Goal: Task Accomplishment & Management: Complete application form

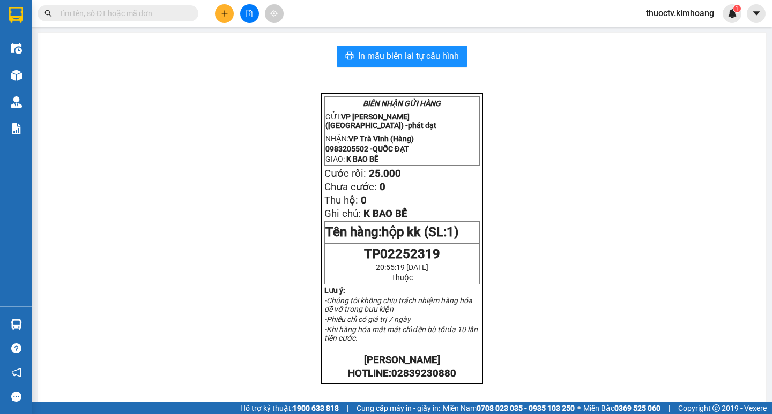
click at [162, 11] on input "text" at bounding box center [122, 14] width 126 height 12
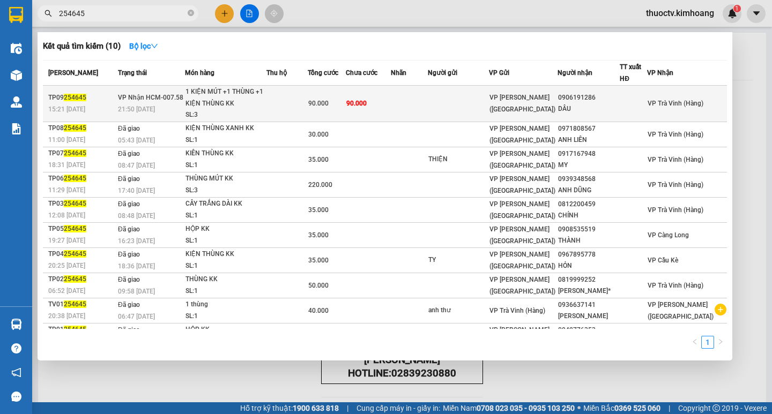
type input "254645"
click at [367, 105] on span "90.000" at bounding box center [356, 104] width 20 height 8
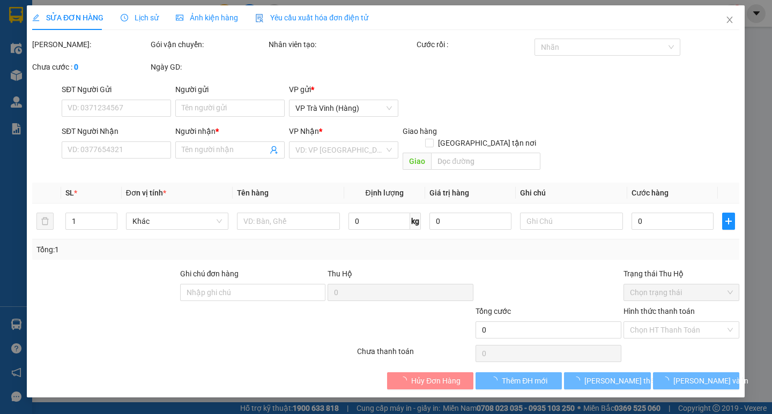
type input "0906191286"
type input "DÂU"
type input "90.000"
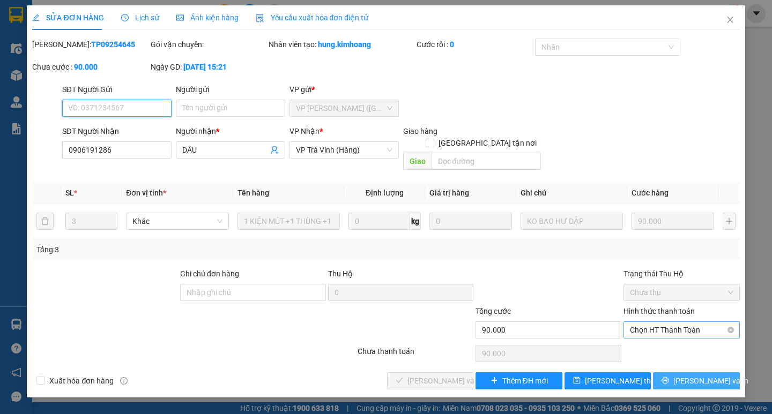
click at [677, 322] on span "Chọn HT Thanh Toán" at bounding box center [681, 330] width 103 height 16
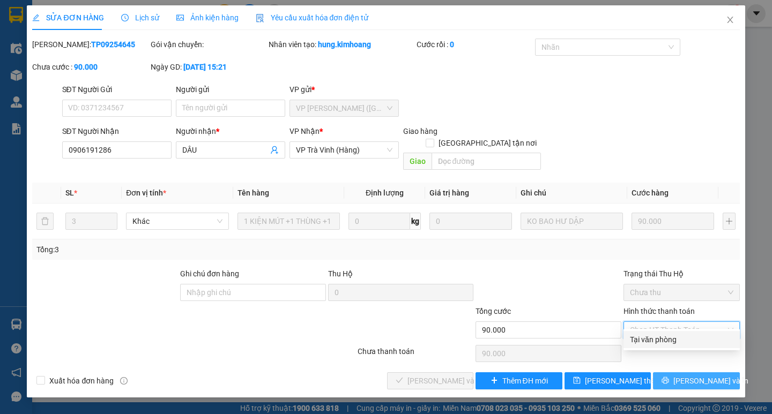
click at [666, 341] on div "Tại văn phòng" at bounding box center [681, 340] width 103 height 12
type input "0"
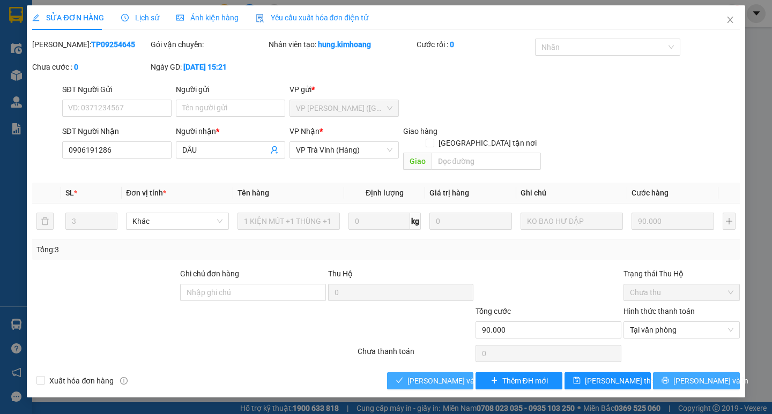
click at [450, 375] on span "[PERSON_NAME] và Giao hàng" at bounding box center [458, 381] width 103 height 12
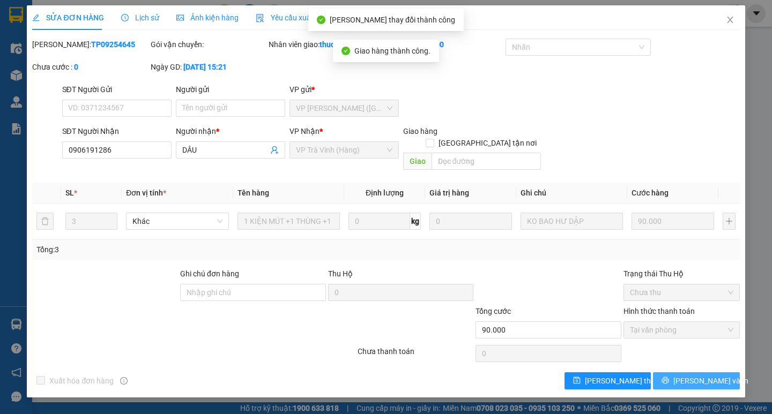
click at [702, 375] on span "[PERSON_NAME] và In" at bounding box center [710, 381] width 75 height 12
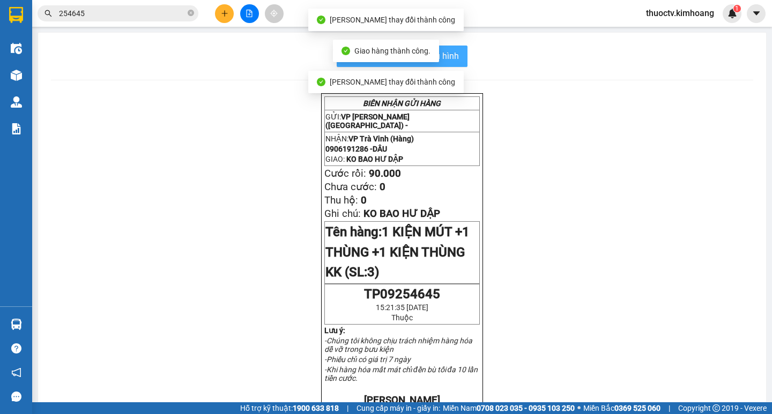
click at [460, 59] on button "In mẫu biên lai tự cấu hình" at bounding box center [402, 56] width 131 height 21
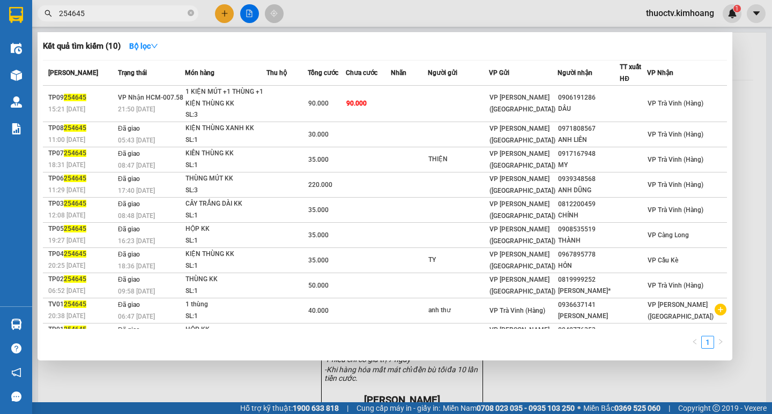
click at [96, 14] on input "254645" at bounding box center [122, 14] width 126 height 12
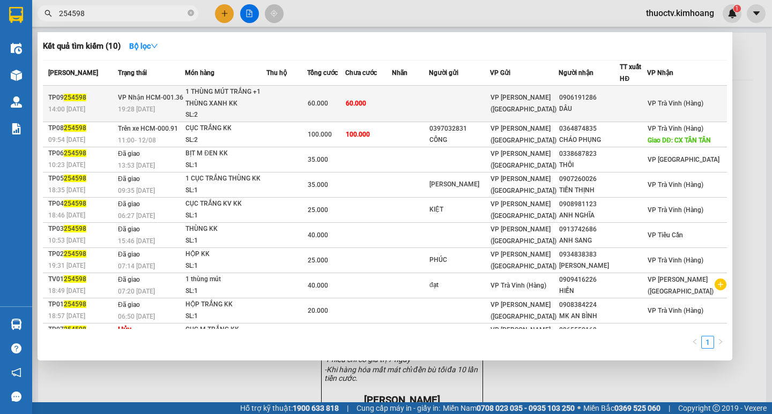
type input "254598"
click at [392, 98] on td "60.000" at bounding box center [368, 104] width 47 height 36
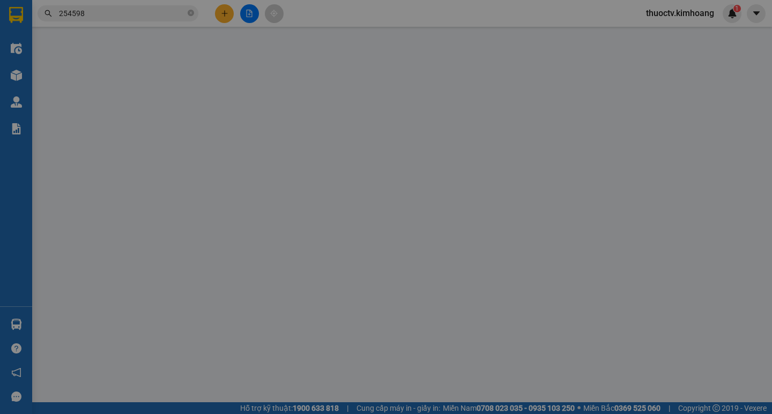
type input "0906191286"
type input "DÂU"
type input "60.000"
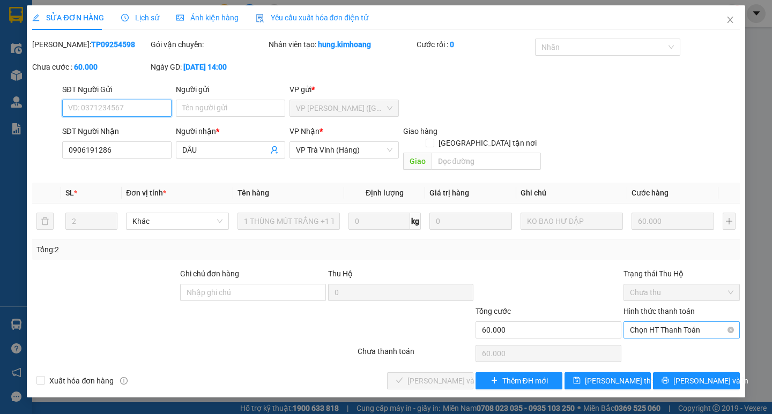
click at [671, 322] on span "Chọn HT Thanh Toán" at bounding box center [681, 330] width 103 height 16
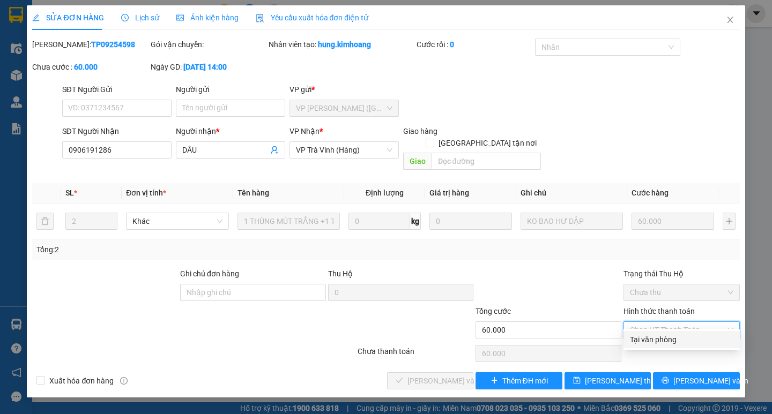
click at [656, 342] on div "Tại văn phòng" at bounding box center [681, 340] width 103 height 12
type input "0"
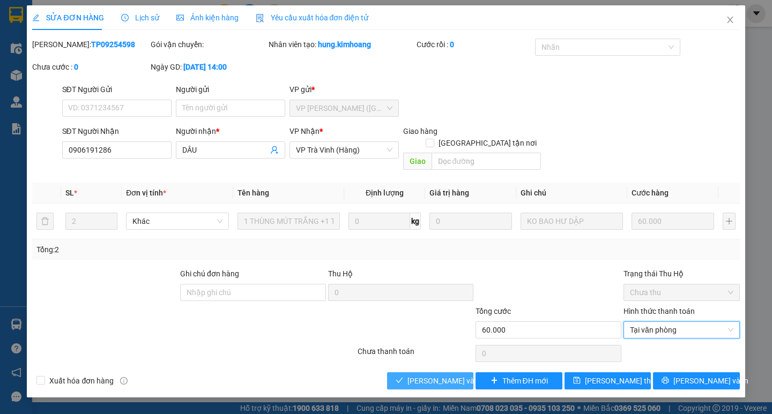
click at [436, 375] on span "[PERSON_NAME] và Giao hàng" at bounding box center [458, 381] width 103 height 12
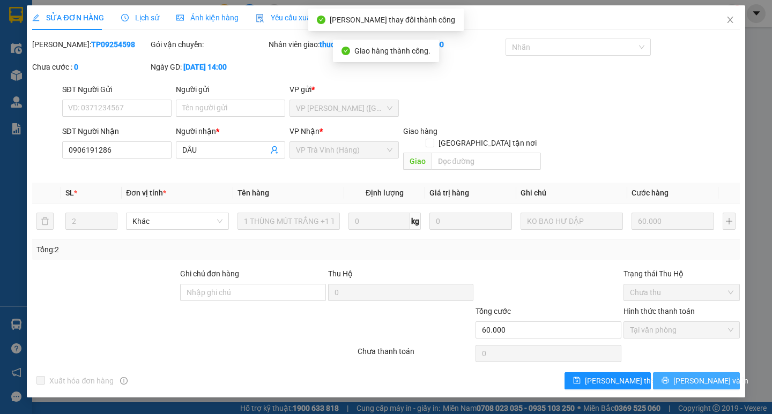
click at [704, 375] on span "[PERSON_NAME] và In" at bounding box center [710, 381] width 75 height 12
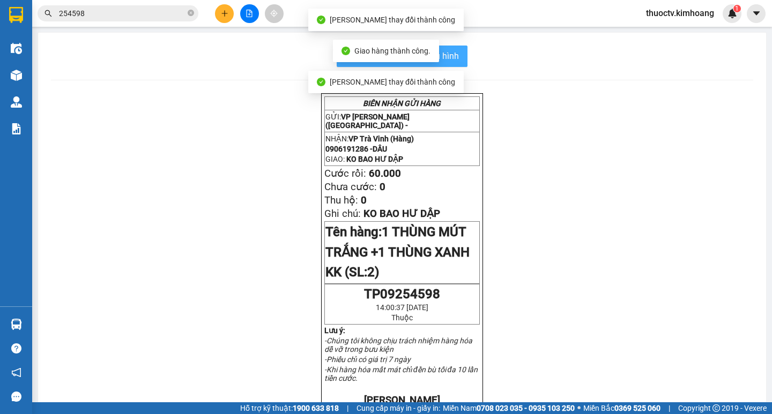
click at [447, 57] on span "In mẫu biên lai tự cấu hình" at bounding box center [408, 55] width 101 height 13
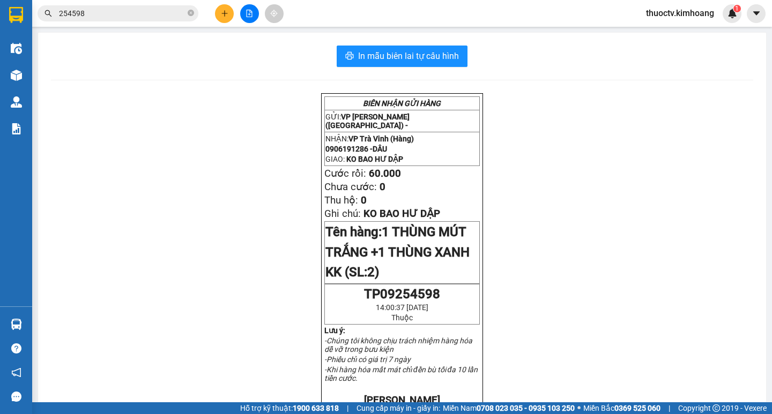
click at [99, 17] on input "254598" at bounding box center [122, 14] width 126 height 12
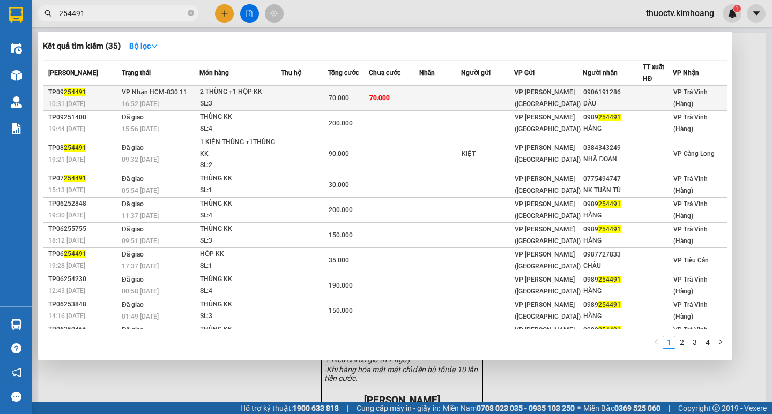
type input "254491"
click at [408, 100] on td "70.000" at bounding box center [394, 98] width 50 height 25
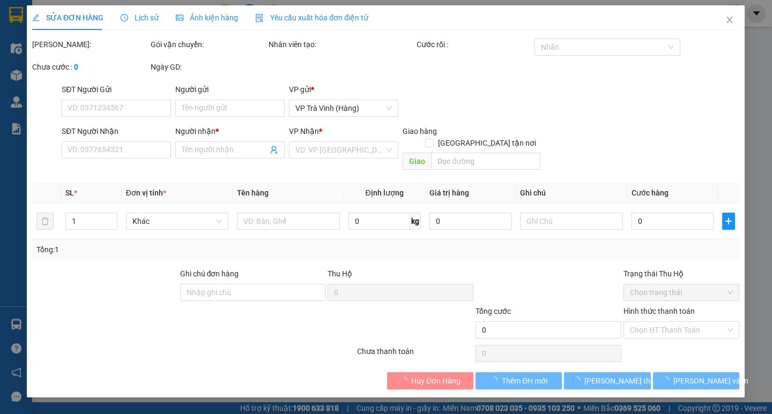
type input "0906191286"
type input "DÂU"
type input "70.000"
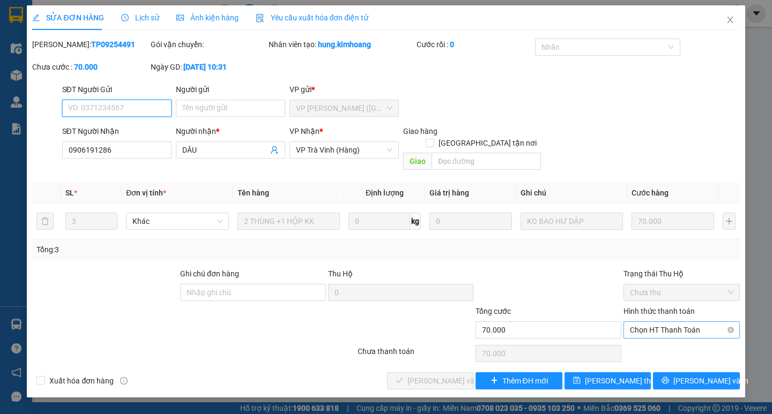
click at [689, 322] on span "Chọn HT Thanh Toán" at bounding box center [681, 330] width 103 height 16
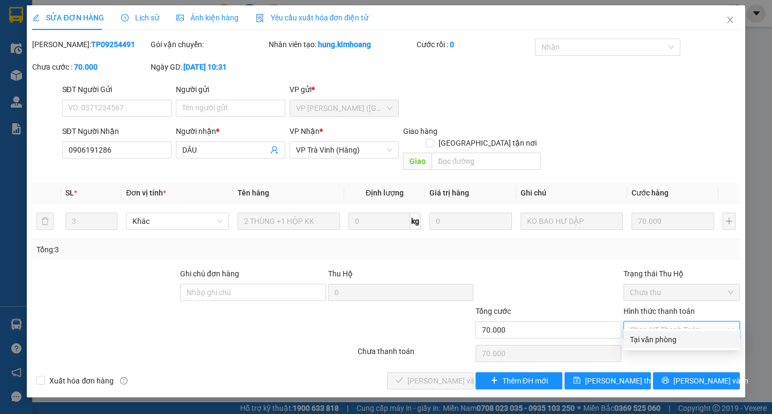
click at [654, 342] on div "Tại văn phòng" at bounding box center [681, 340] width 103 height 12
type input "0"
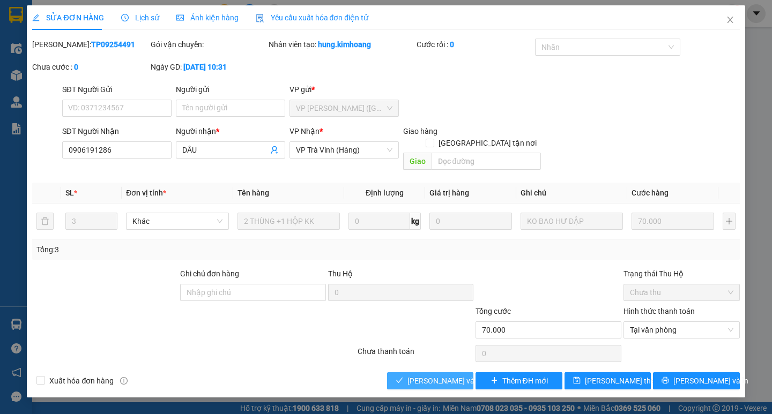
click at [447, 375] on span "[PERSON_NAME] và Giao hàng" at bounding box center [458, 381] width 103 height 12
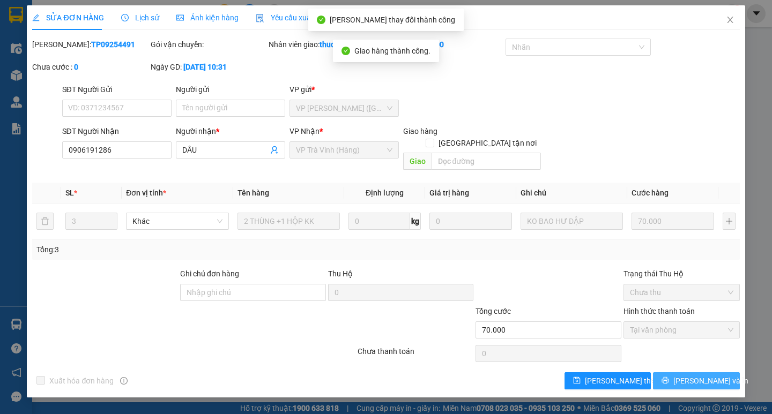
click at [693, 375] on span "[PERSON_NAME] và In" at bounding box center [710, 381] width 75 height 12
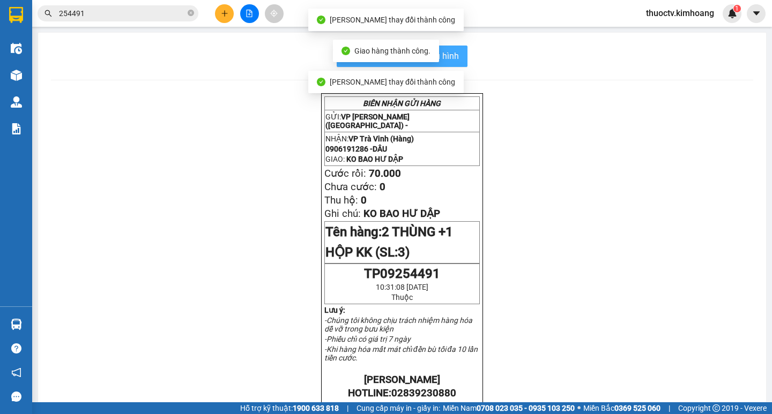
click at [454, 60] on span "In mẫu biên lai tự cấu hình" at bounding box center [408, 55] width 101 height 13
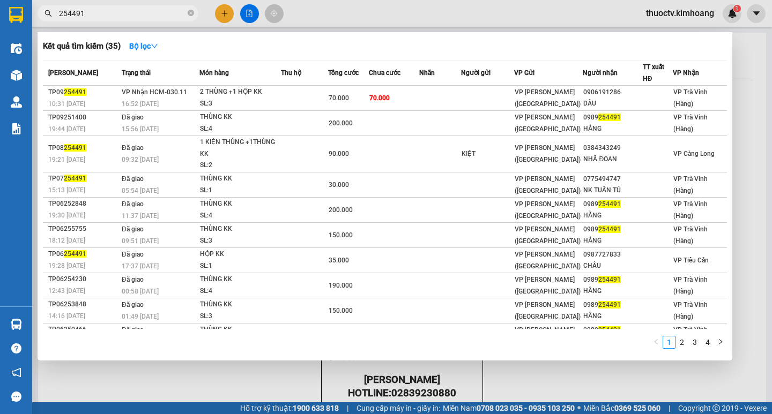
click at [87, 16] on input "254491" at bounding box center [122, 14] width 126 height 12
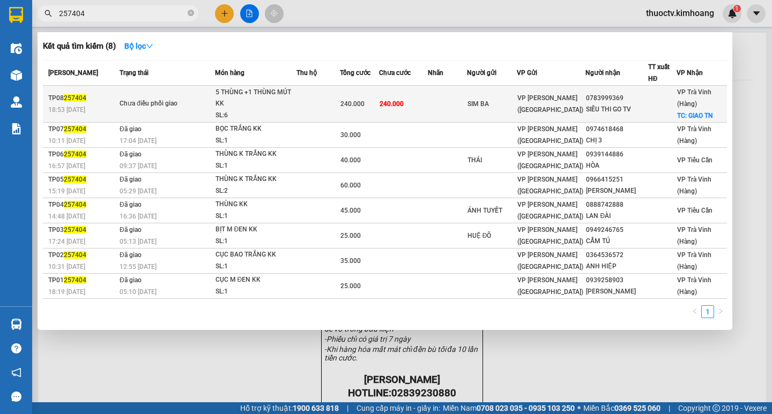
type input "257404"
click at [418, 105] on td "240.000" at bounding box center [403, 104] width 49 height 37
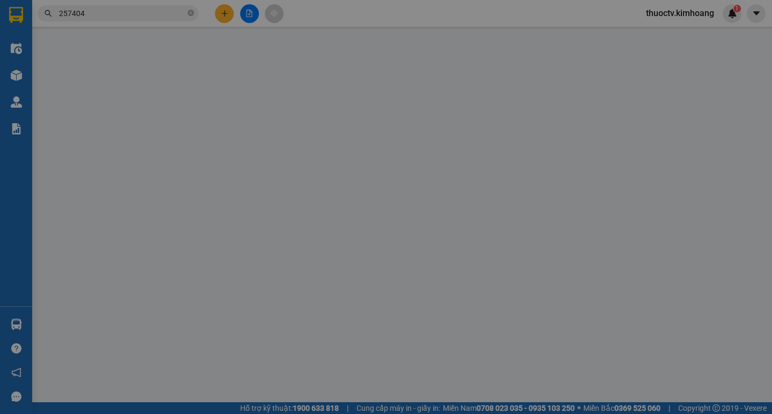
type input "SIM BA"
type input "0783999369"
type input "SIÊU THI GO TV"
checkbox input "true"
type input "GIAO TN"
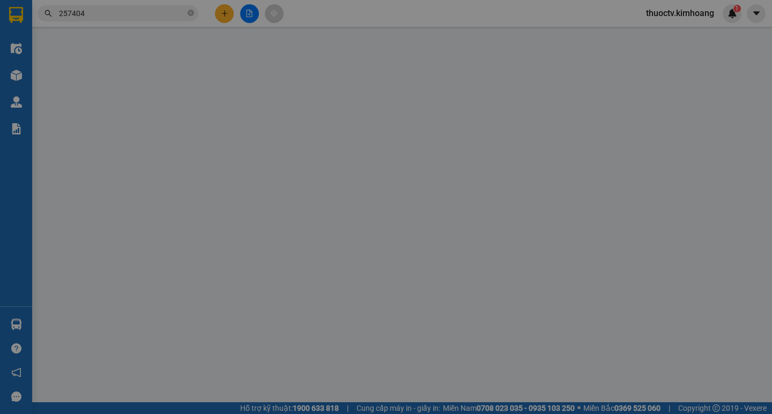
type input "240.000"
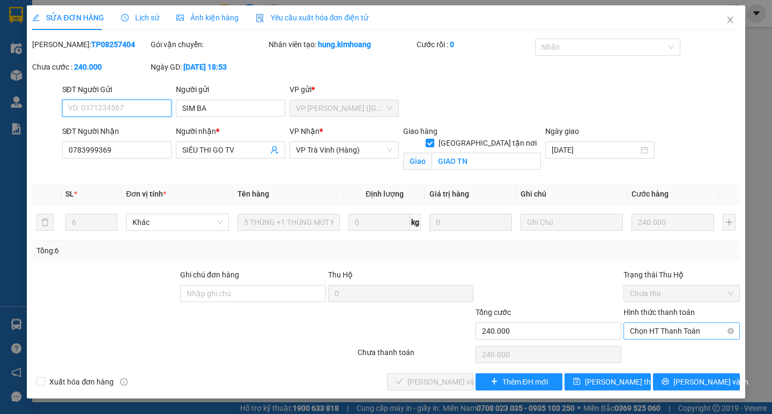
click at [676, 329] on span "Chọn HT Thanh Toán" at bounding box center [681, 331] width 103 height 16
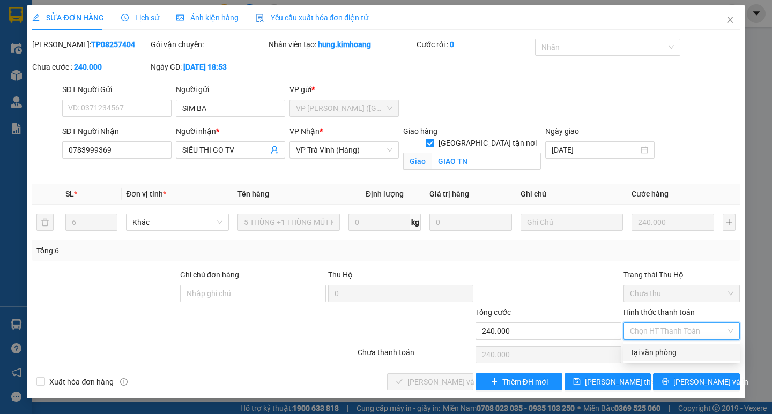
click at [660, 352] on div "Tại văn phòng" at bounding box center [681, 353] width 103 height 12
type input "0"
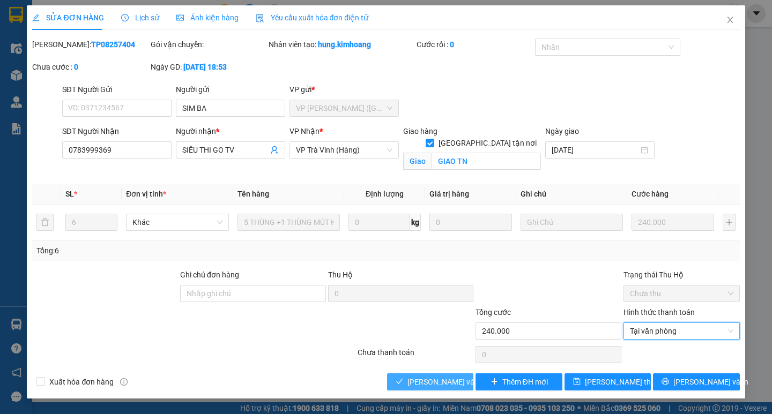
click at [456, 381] on span "[PERSON_NAME] và Giao hàng" at bounding box center [458, 382] width 103 height 12
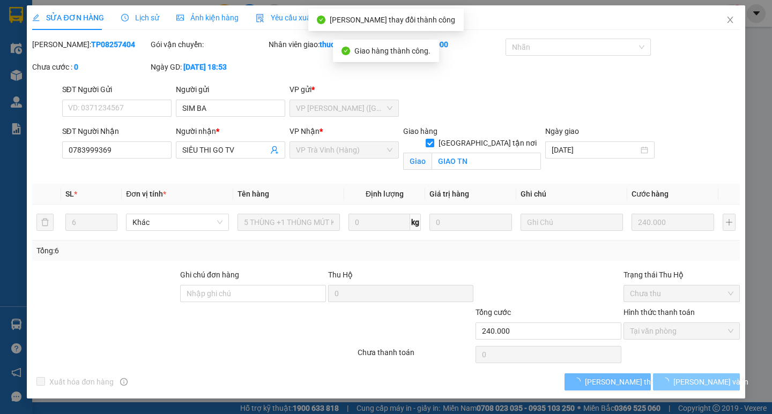
click at [701, 381] on span "[PERSON_NAME] và In" at bounding box center [710, 382] width 75 height 12
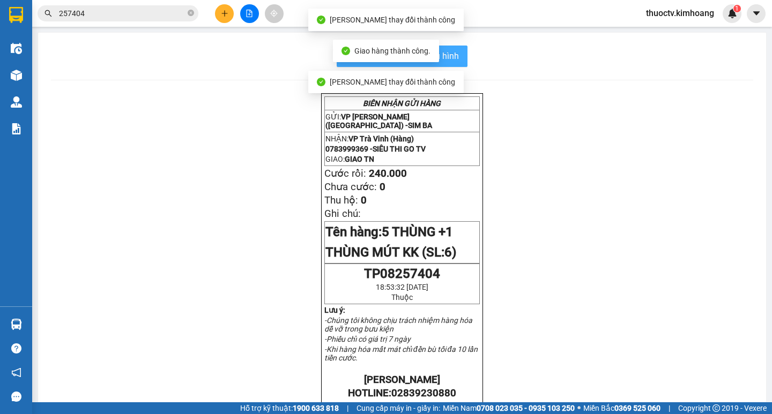
drag, startPoint x: 449, startPoint y: 57, endPoint x: 533, endPoint y: 115, distance: 102.6
click at [449, 57] on span "In mẫu biên lai tự cấu hình" at bounding box center [408, 55] width 101 height 13
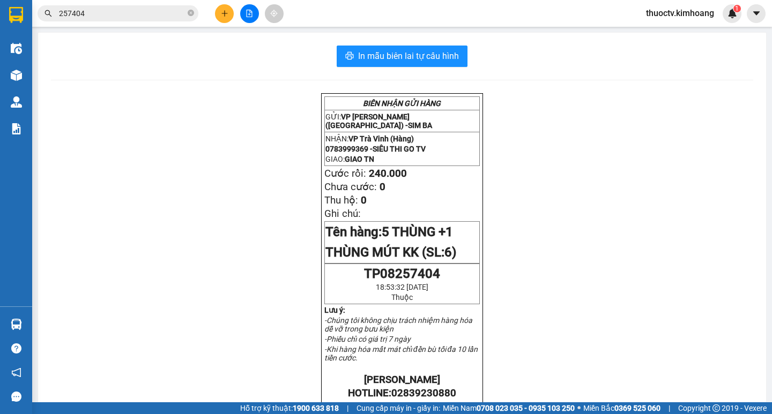
click at [90, 13] on input "257404" at bounding box center [122, 14] width 126 height 12
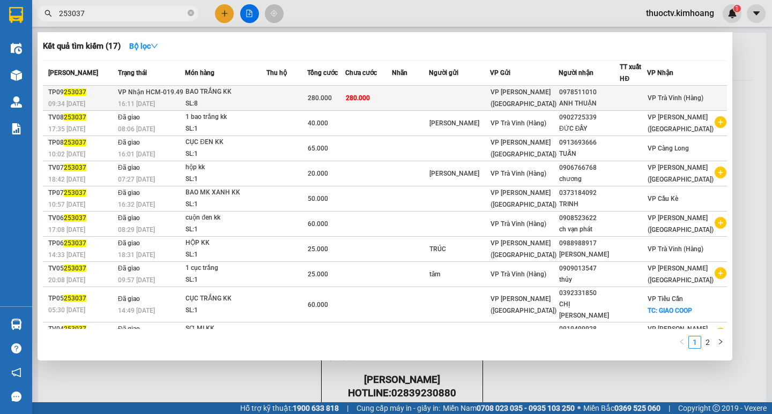
type input "253037"
click at [370, 99] on span "280.000" at bounding box center [358, 98] width 24 height 8
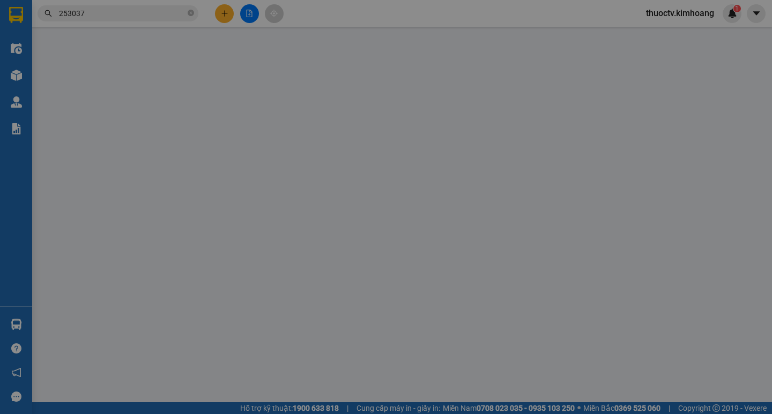
type input "0978511010"
type input "ANH THUẬN"
type input "280.000"
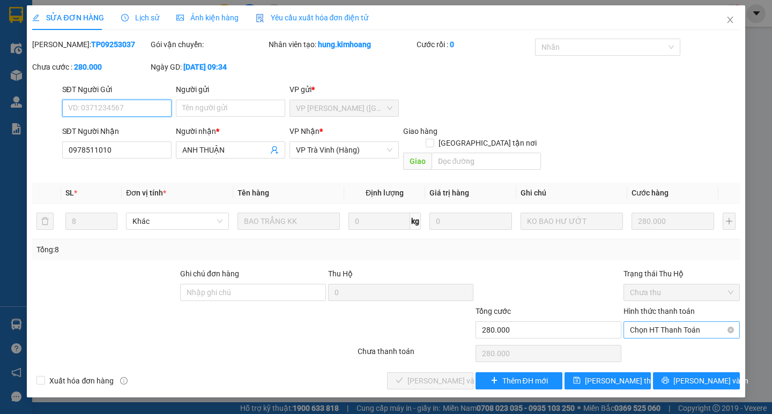
click at [680, 322] on span "Chọn HT Thanh Toán" at bounding box center [681, 330] width 103 height 16
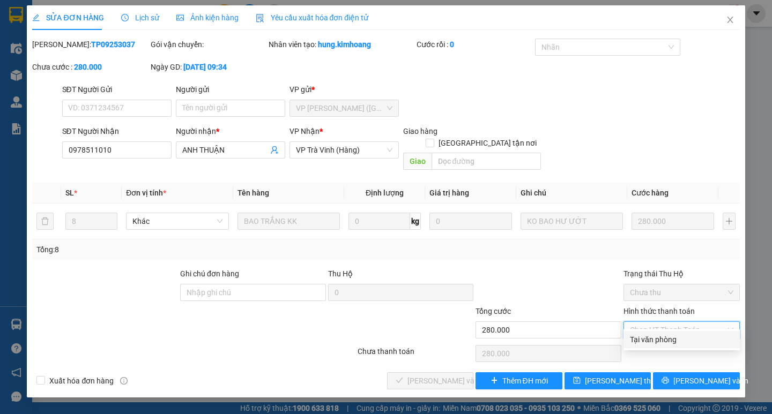
click at [660, 339] on div "Tại văn phòng" at bounding box center [681, 340] width 103 height 12
type input "0"
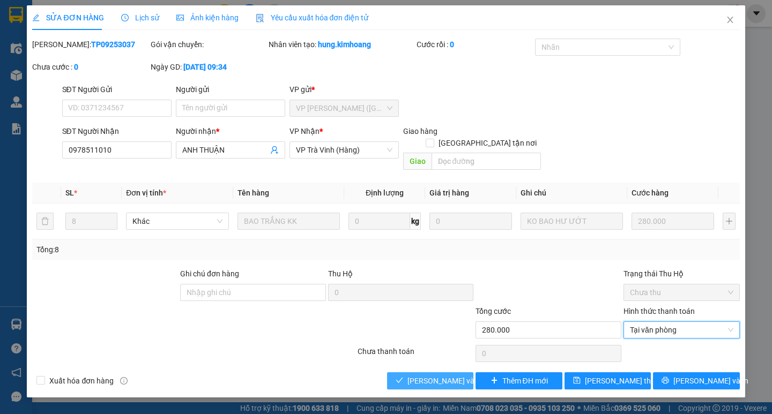
click at [460, 375] on span "[PERSON_NAME] và Giao hàng" at bounding box center [458, 381] width 103 height 12
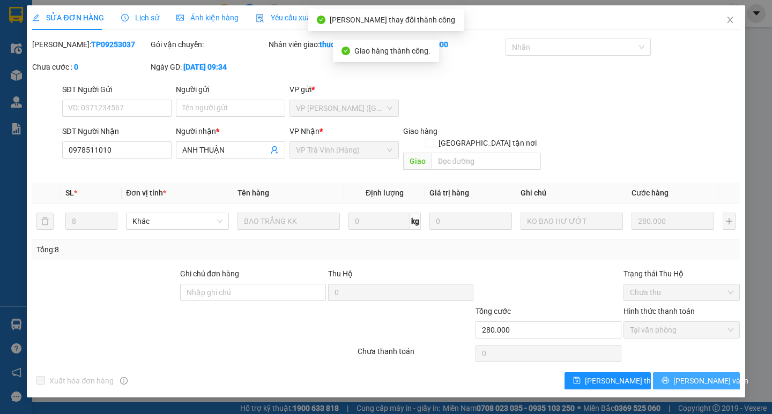
drag, startPoint x: 698, startPoint y: 365, endPoint x: 693, endPoint y: 367, distance: 5.8
click at [692, 375] on span "[PERSON_NAME] và In" at bounding box center [710, 381] width 75 height 12
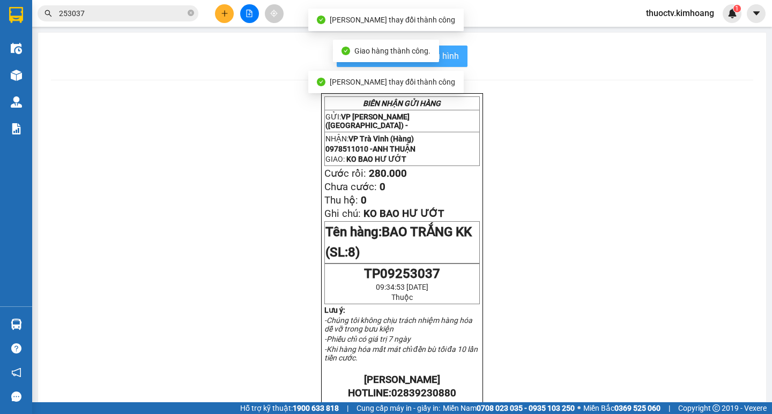
click at [454, 53] on span "In mẫu biên lai tự cấu hình" at bounding box center [408, 55] width 101 height 13
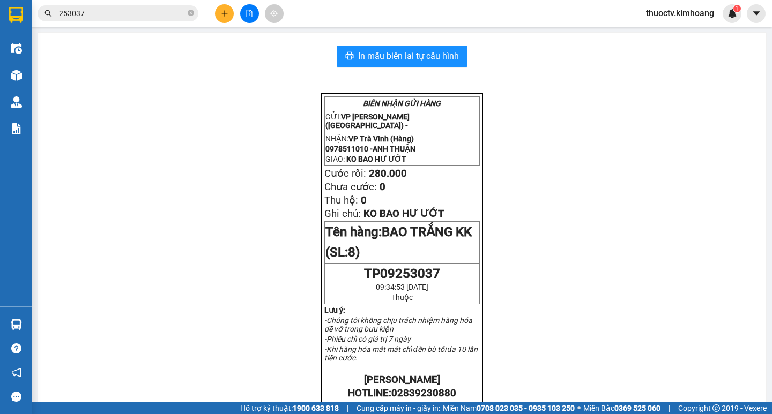
click at [95, 12] on input "253037" at bounding box center [122, 14] width 126 height 12
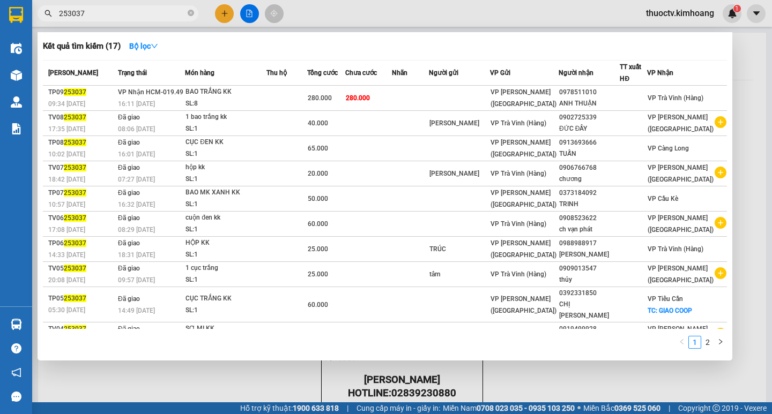
click at [95, 11] on input "253037" at bounding box center [122, 14] width 126 height 12
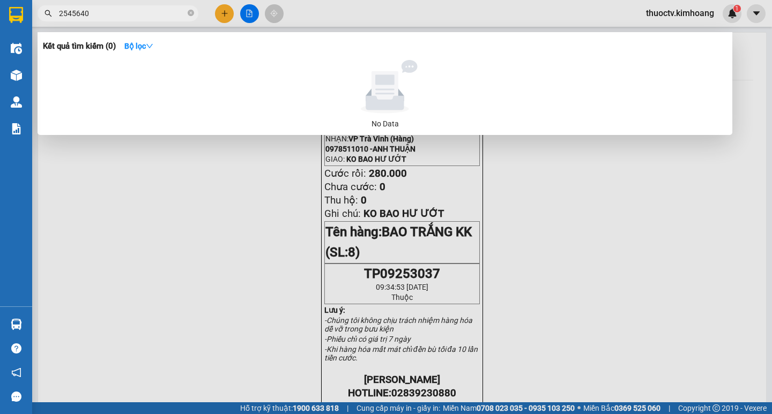
click at [100, 16] on input "2545640" at bounding box center [122, 14] width 126 height 12
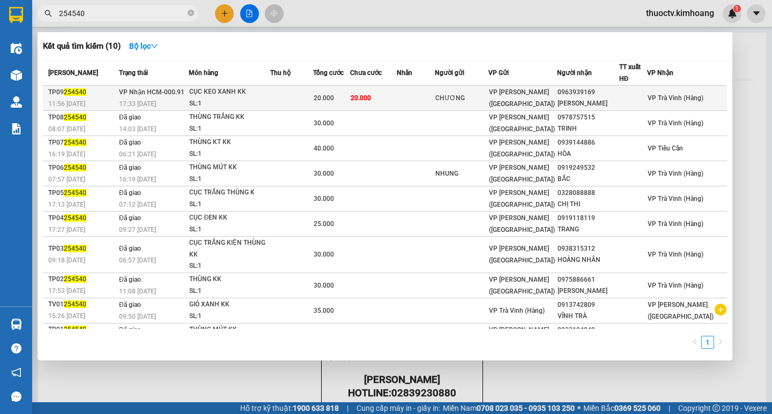
type input "254540"
click at [426, 98] on td at bounding box center [416, 98] width 38 height 25
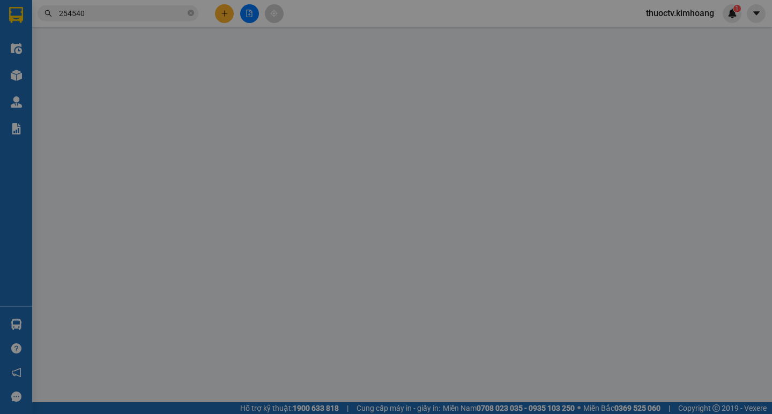
type input "CHƯƠNG"
type input "0963939169"
type input "[PERSON_NAME]"
type input "20.000"
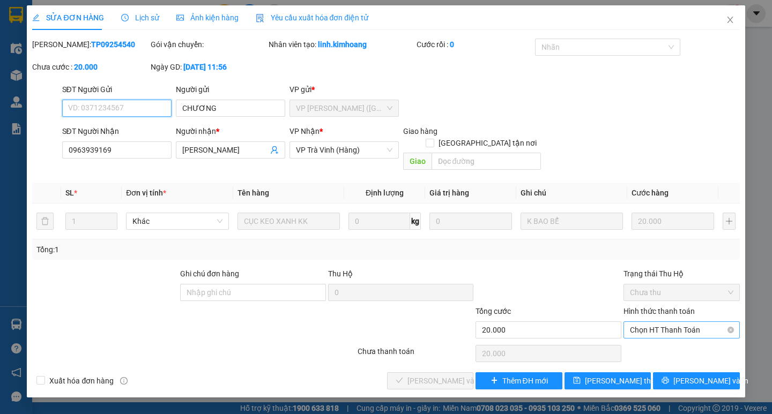
click at [674, 322] on span "Chọn HT Thanh Toán" at bounding box center [681, 330] width 103 height 16
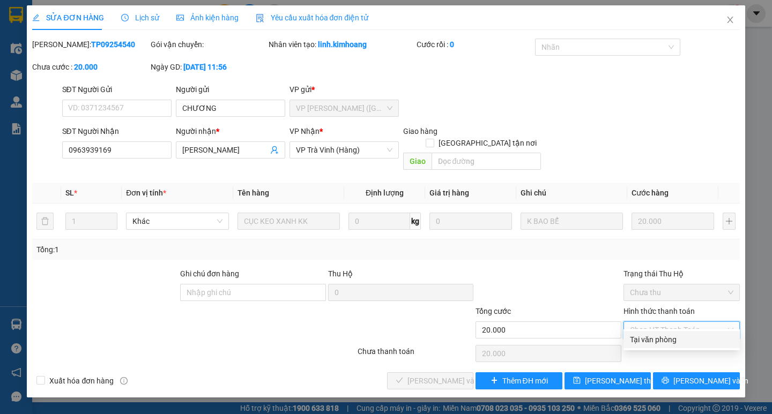
click at [664, 336] on div "Tại văn phòng" at bounding box center [681, 340] width 103 height 12
type input "0"
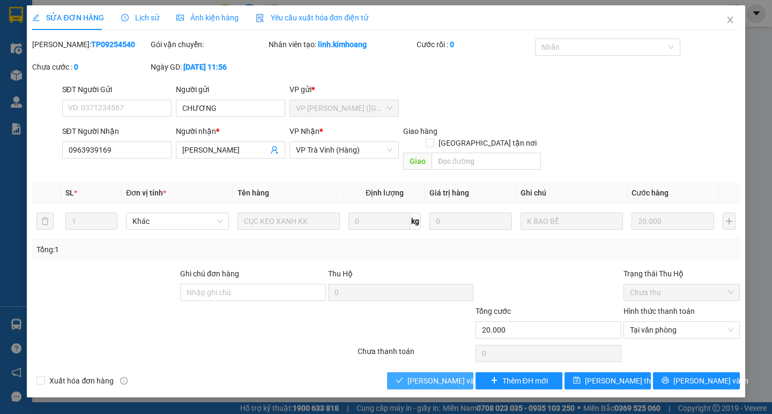
click at [458, 375] on span "[PERSON_NAME] và Giao hàng" at bounding box center [458, 381] width 103 height 12
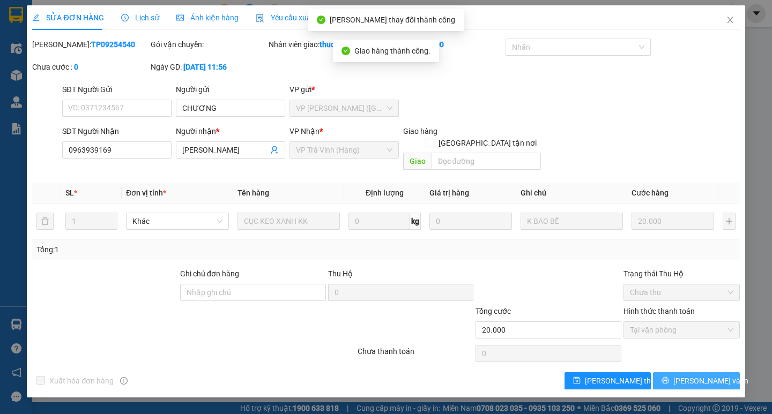
click at [697, 375] on span "[PERSON_NAME] và In" at bounding box center [710, 381] width 75 height 12
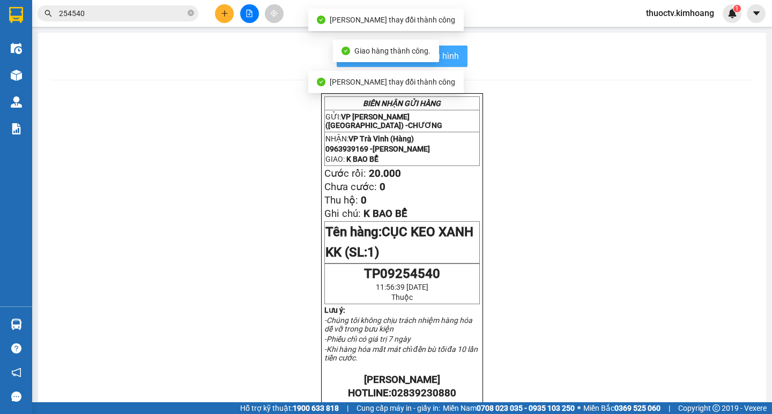
click at [450, 57] on span "In mẫu biên lai tự cấu hình" at bounding box center [408, 55] width 101 height 13
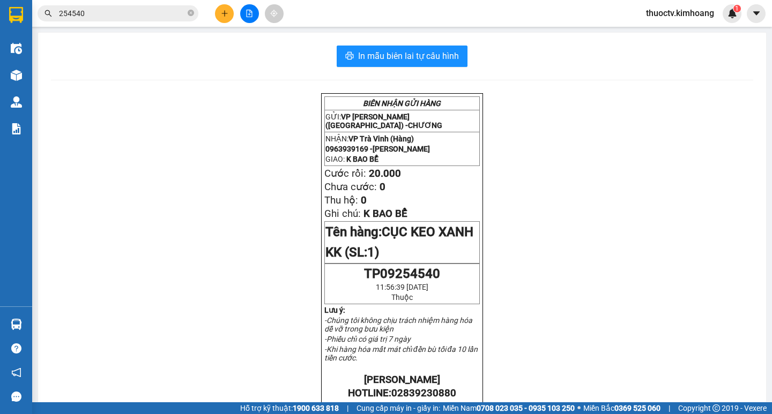
click at [99, 17] on input "254540" at bounding box center [122, 14] width 126 height 12
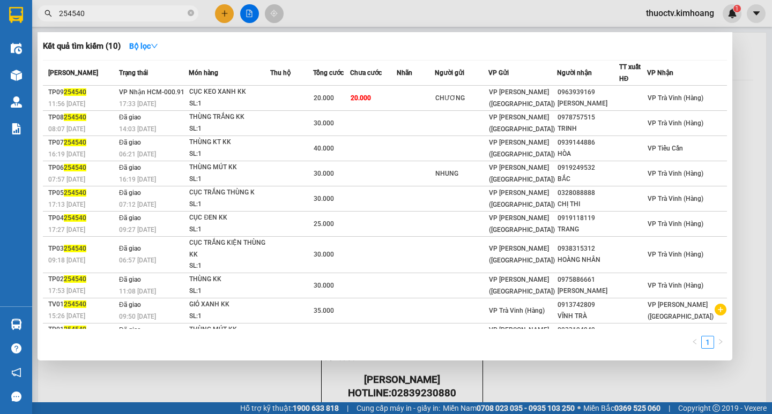
click at [99, 16] on input "254540" at bounding box center [122, 14] width 126 height 12
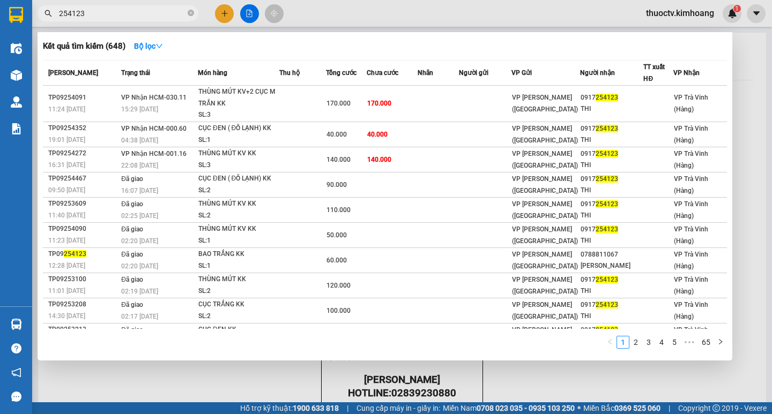
click at [86, 12] on input "254123" at bounding box center [122, 14] width 126 height 12
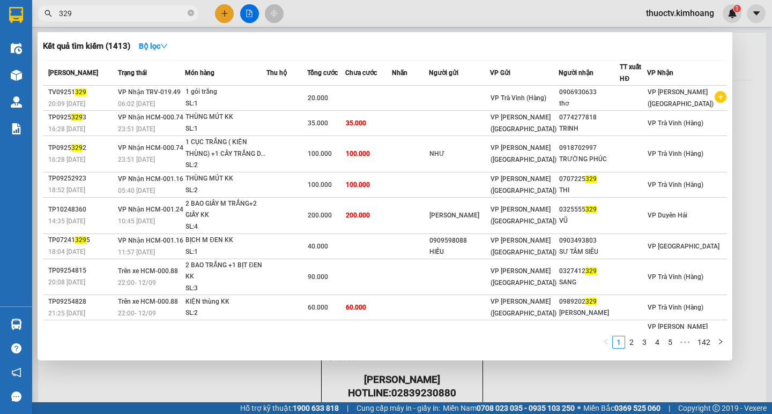
click at [82, 17] on input "329" at bounding box center [122, 14] width 126 height 12
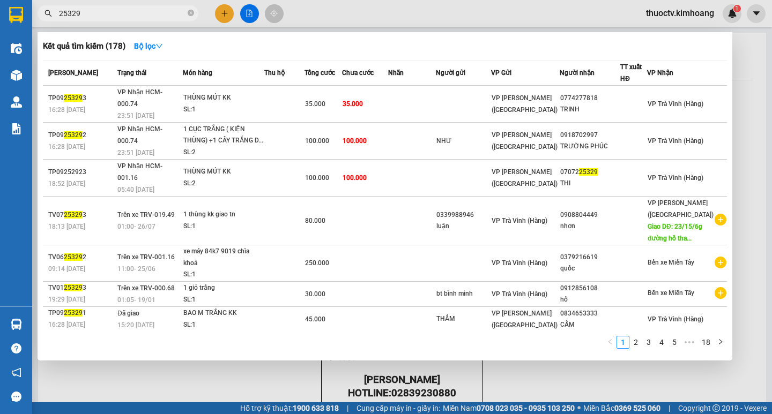
click at [93, 16] on input "25329" at bounding box center [122, 14] width 126 height 12
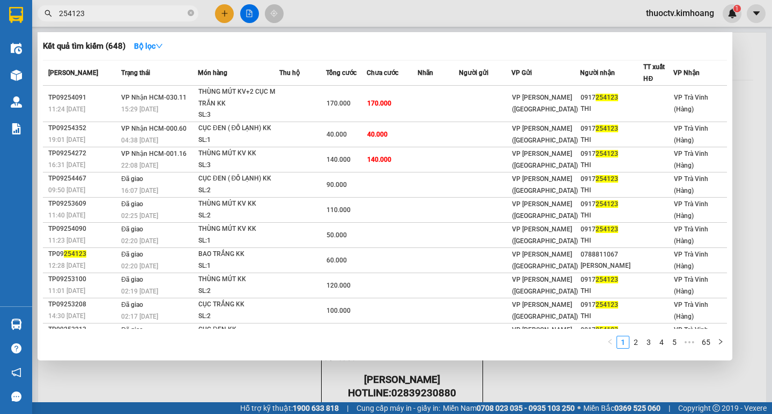
click at [89, 13] on input "254123" at bounding box center [122, 14] width 126 height 12
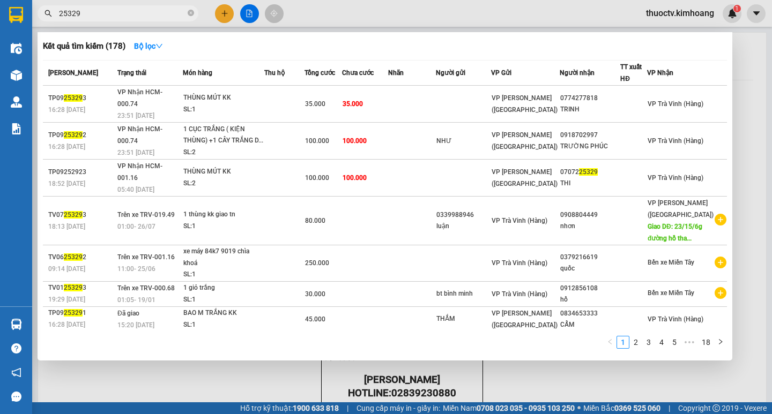
click at [89, 15] on input "25329" at bounding box center [122, 14] width 126 height 12
click at [88, 15] on input "25329" at bounding box center [122, 14] width 126 height 12
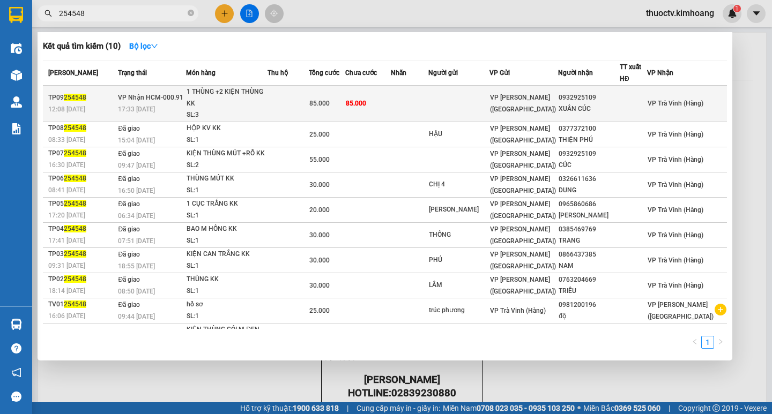
type input "254548"
click at [391, 102] on td "85.000" at bounding box center [368, 104] width 46 height 36
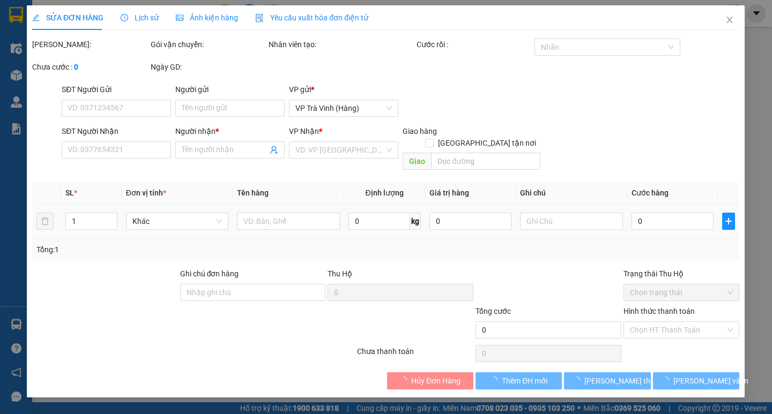
type input "0932925109"
type input "XUÂN CÚC"
type input "85.000"
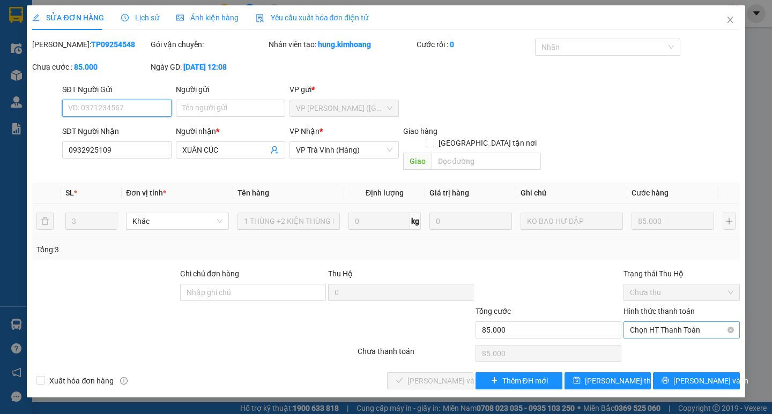
click at [688, 322] on span "Chọn HT Thanh Toán" at bounding box center [681, 330] width 103 height 16
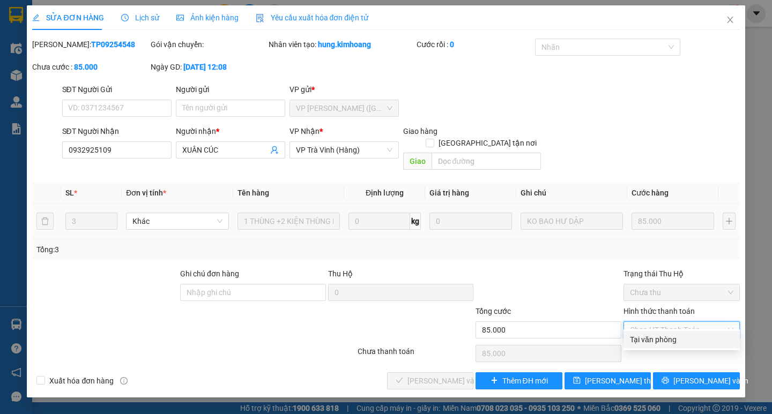
drag, startPoint x: 661, startPoint y: 341, endPoint x: 655, endPoint y: 341, distance: 5.9
click at [661, 340] on div "Tại văn phòng" at bounding box center [681, 340] width 103 height 12
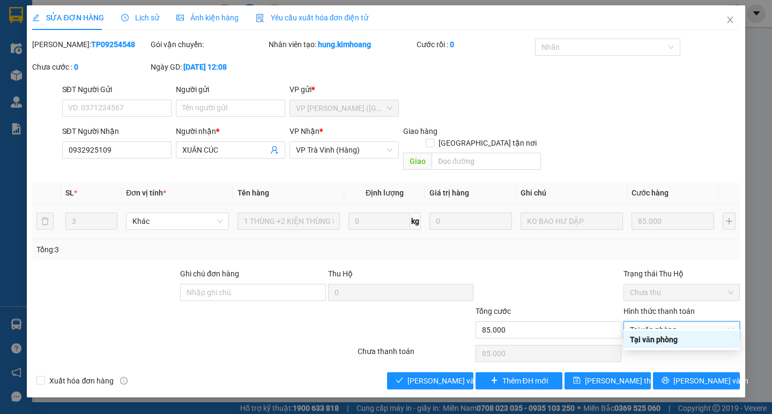
type input "0"
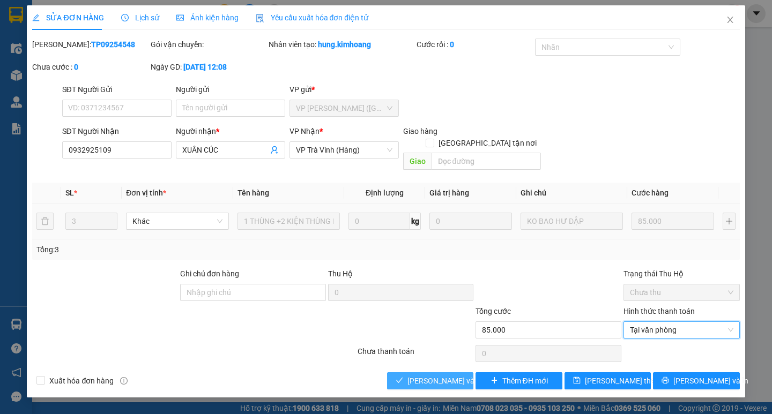
click at [431, 375] on span "[PERSON_NAME] và Giao hàng" at bounding box center [458, 381] width 103 height 12
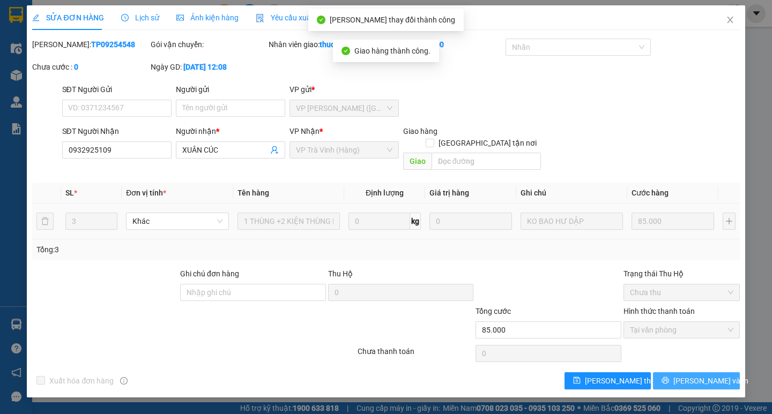
click at [690, 375] on span "[PERSON_NAME] và In" at bounding box center [710, 381] width 75 height 12
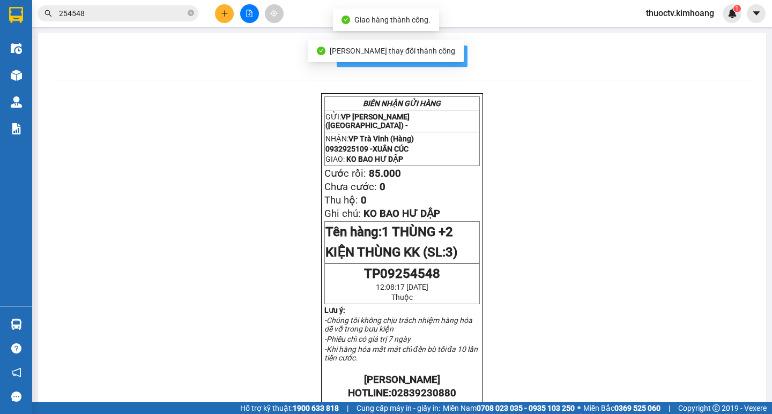
click at [451, 54] on span "In mẫu biên lai tự cấu hình" at bounding box center [408, 55] width 101 height 13
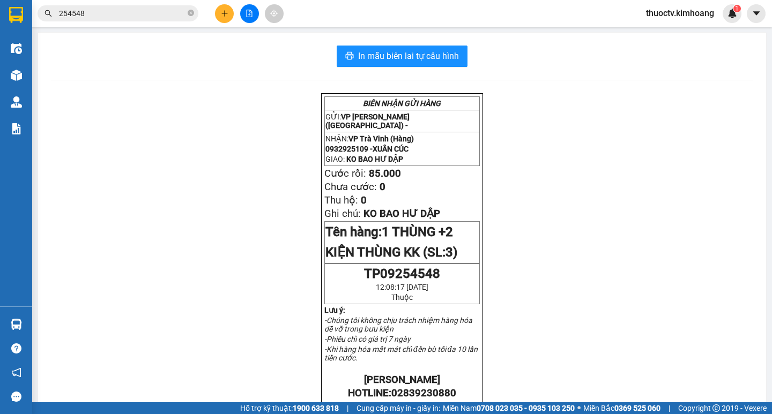
click at [97, 15] on input "254548" at bounding box center [122, 14] width 126 height 12
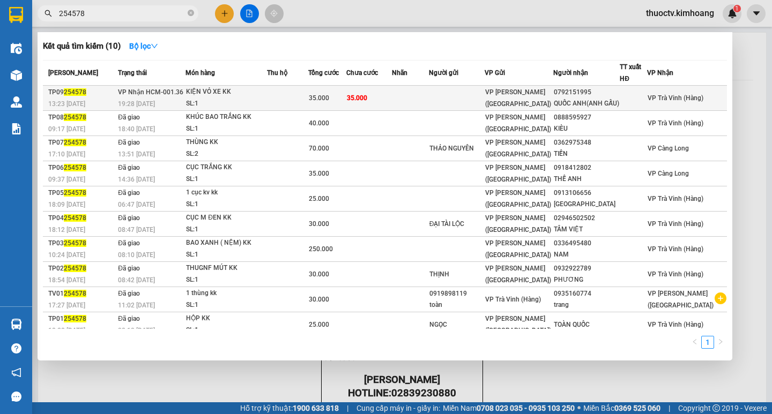
type input "254578"
click at [416, 105] on td at bounding box center [410, 98] width 37 height 25
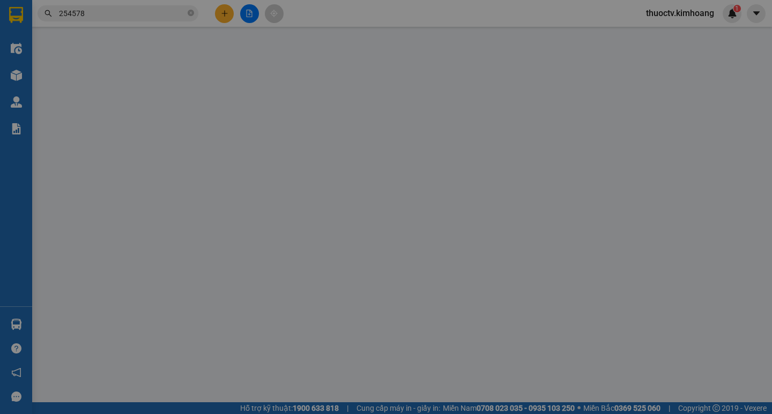
type input "0792151995"
type input "QUỐC ANH(ANH GẤU)"
type input "35.000"
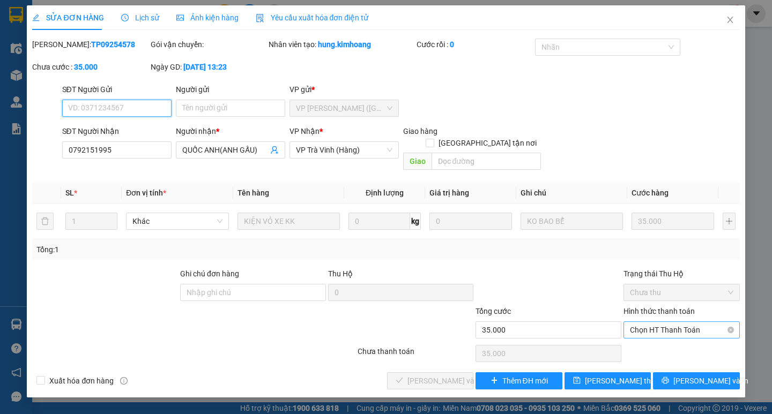
click at [689, 322] on span "Chọn HT Thanh Toán" at bounding box center [681, 330] width 103 height 16
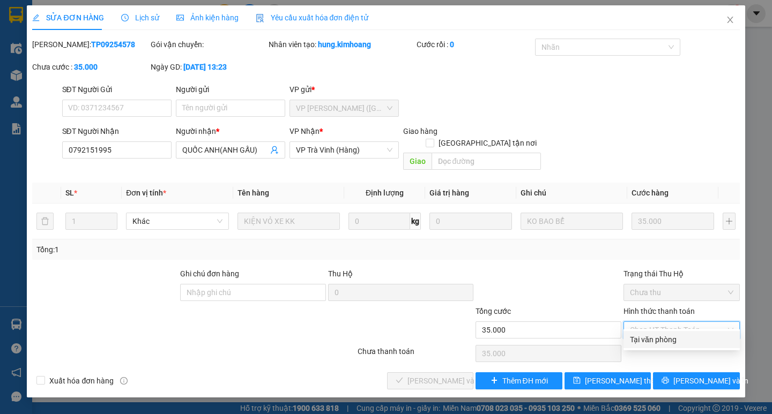
click at [674, 342] on div "Tại văn phòng" at bounding box center [681, 340] width 103 height 12
type input "0"
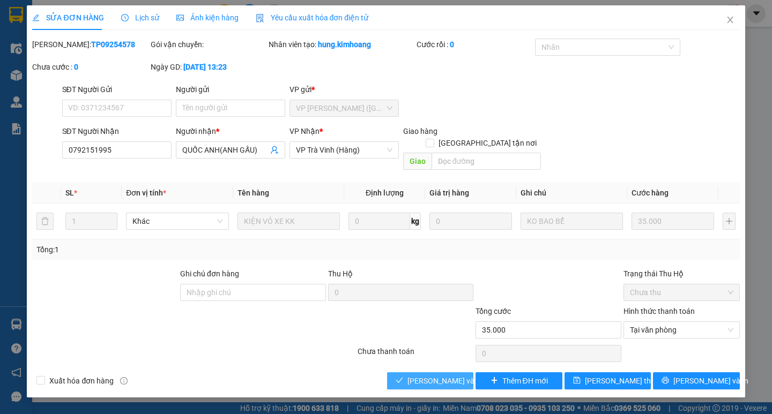
click at [460, 375] on span "[PERSON_NAME] và Giao hàng" at bounding box center [458, 381] width 103 height 12
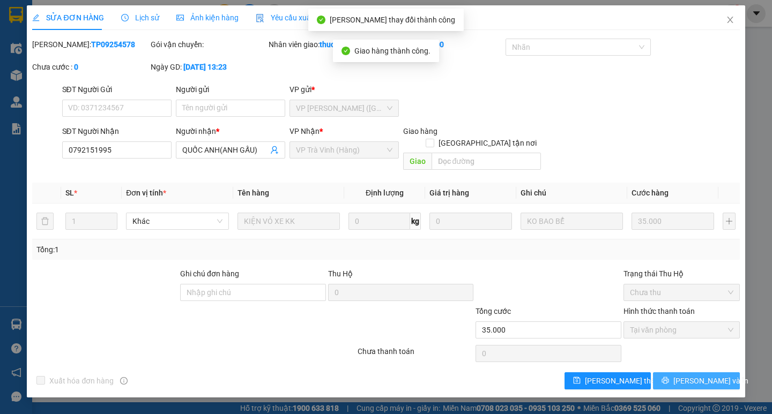
click at [704, 375] on span "[PERSON_NAME] và In" at bounding box center [710, 381] width 75 height 12
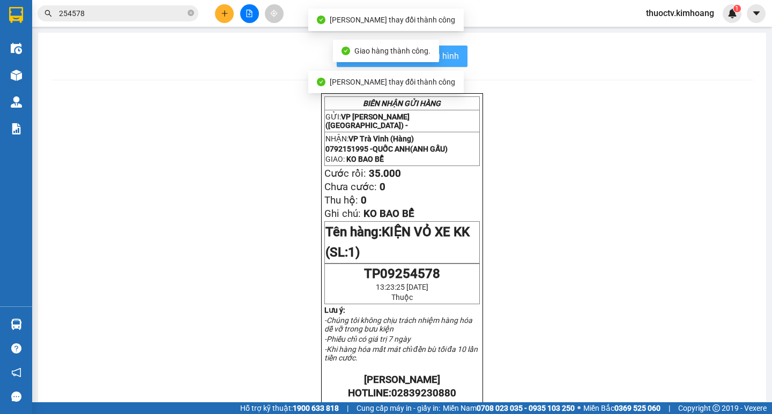
click at [453, 58] on span "In mẫu biên lai tự cấu hình" at bounding box center [408, 55] width 101 height 13
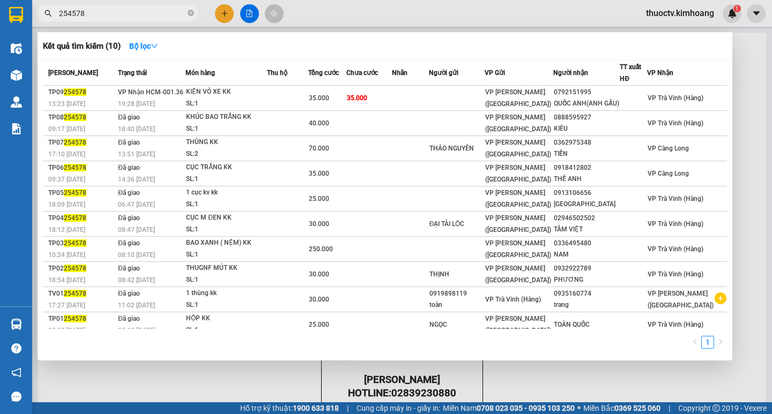
click at [106, 13] on input "254578" at bounding box center [122, 14] width 126 height 12
click at [104, 12] on input "254578" at bounding box center [122, 14] width 126 height 12
click at [102, 14] on input "254578" at bounding box center [122, 14] width 126 height 12
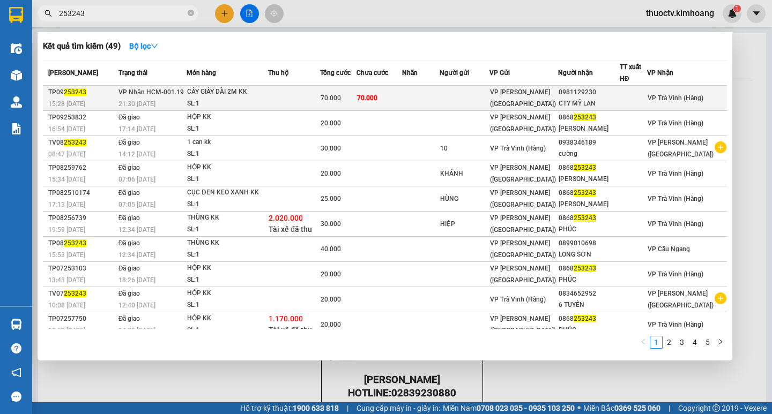
type input "253243"
click at [402, 99] on td "70.000" at bounding box center [379, 98] width 46 height 25
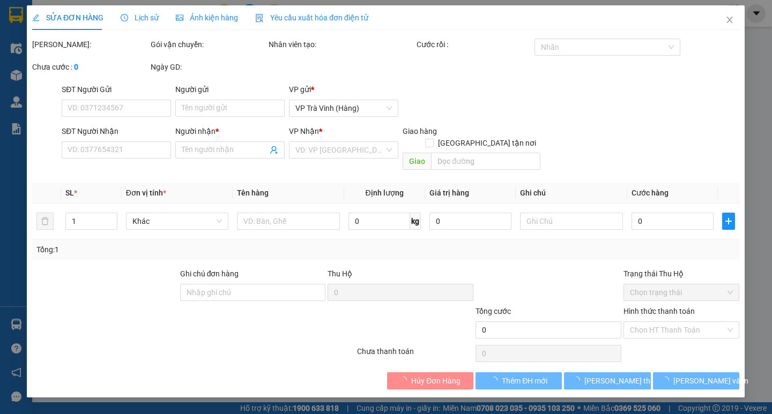
type input "0981129230"
type input "CTY MỸ LAN"
type input "70.000"
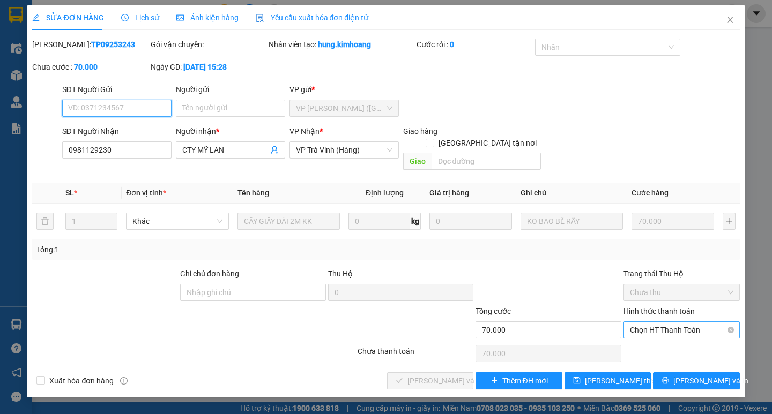
click at [667, 322] on span "Chọn HT Thanh Toán" at bounding box center [681, 330] width 103 height 16
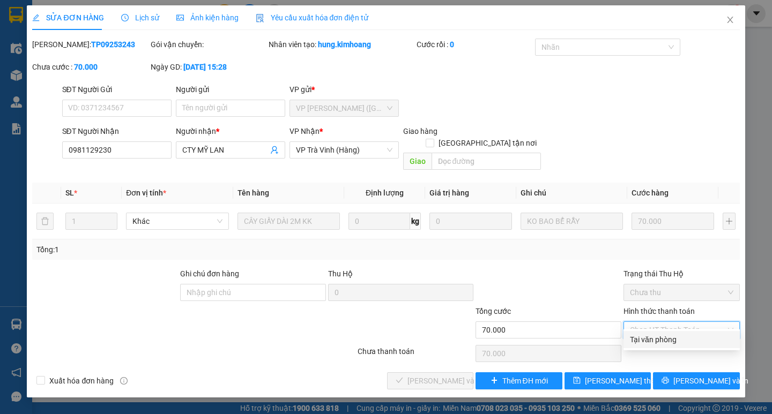
click at [656, 340] on div "Tại văn phòng" at bounding box center [681, 340] width 103 height 12
type input "0"
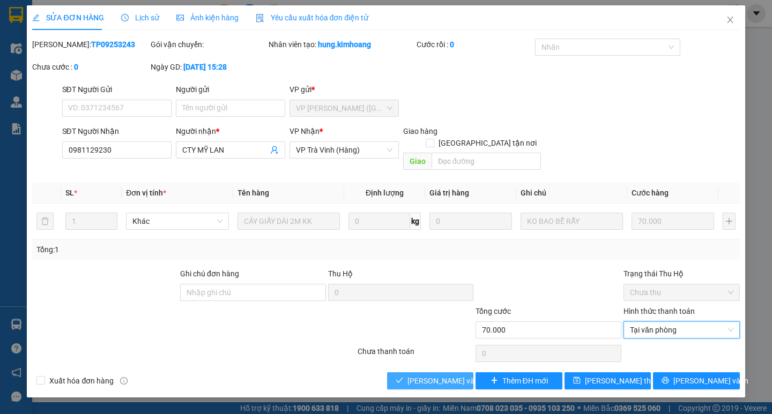
click at [449, 375] on span "[PERSON_NAME] và Giao hàng" at bounding box center [458, 381] width 103 height 12
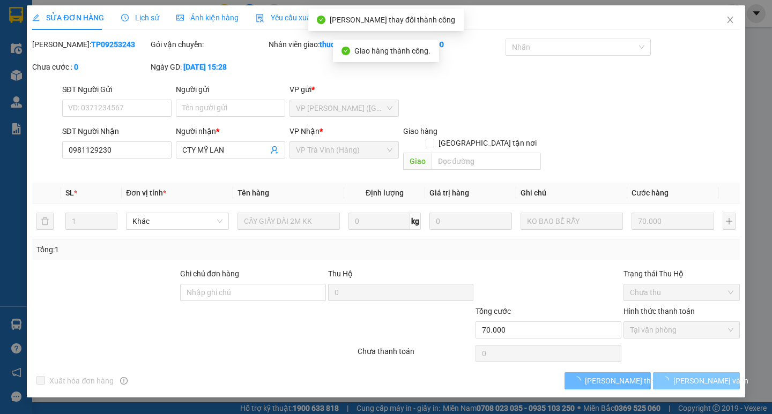
click at [701, 375] on span "[PERSON_NAME] và In" at bounding box center [710, 381] width 75 height 12
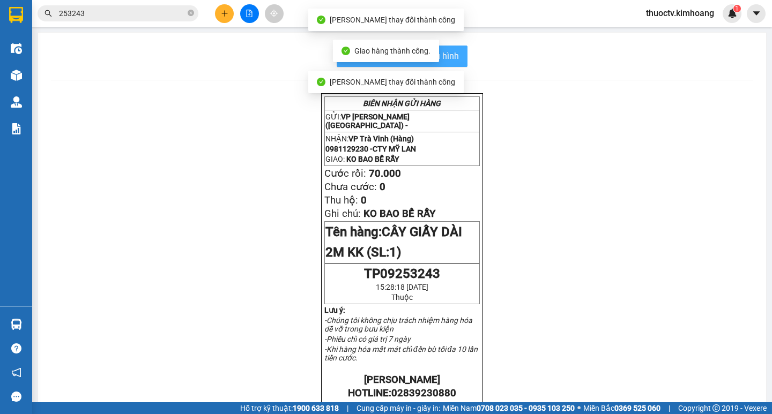
click at [451, 58] on span "In mẫu biên lai tự cấu hình" at bounding box center [408, 55] width 101 height 13
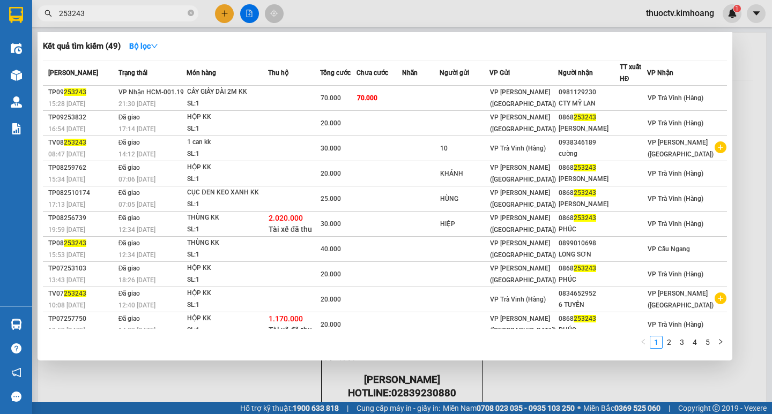
click at [84, 16] on input "253243" at bounding box center [122, 14] width 126 height 12
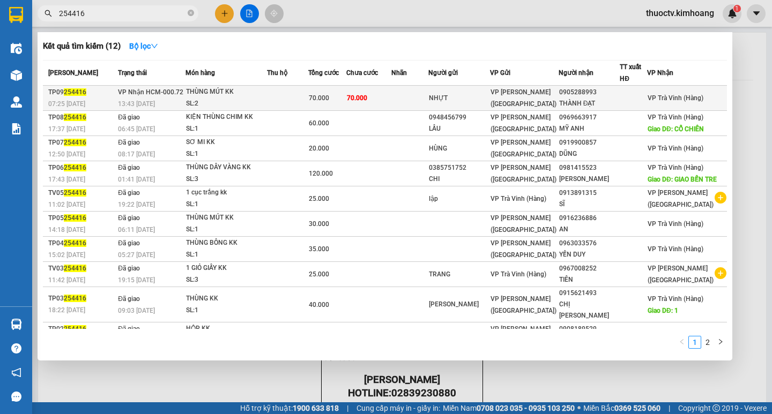
type input "254416"
click at [392, 100] on td "70.000" at bounding box center [369, 98] width 46 height 25
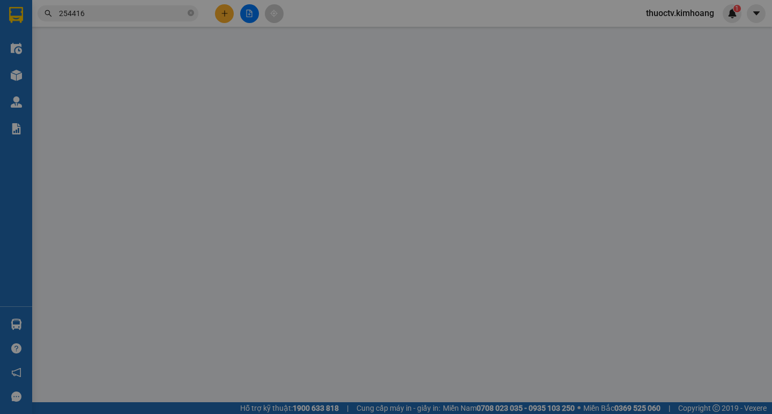
type input "NHỰT"
type input "0905288993"
type input "THÀNH ĐẠT"
type input "70.000"
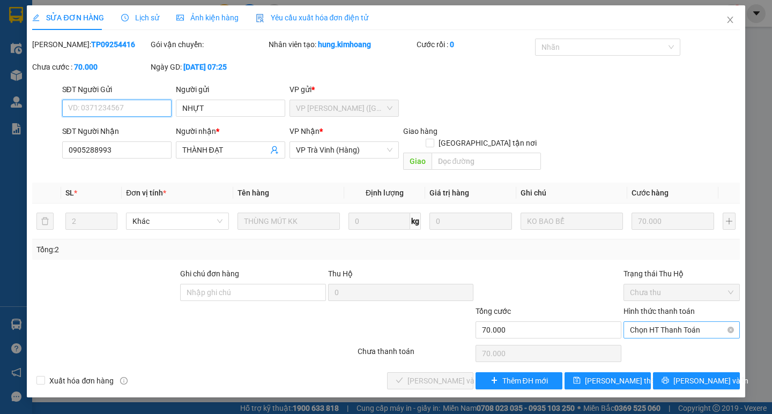
click at [677, 322] on span "Chọn HT Thanh Toán" at bounding box center [681, 330] width 103 height 16
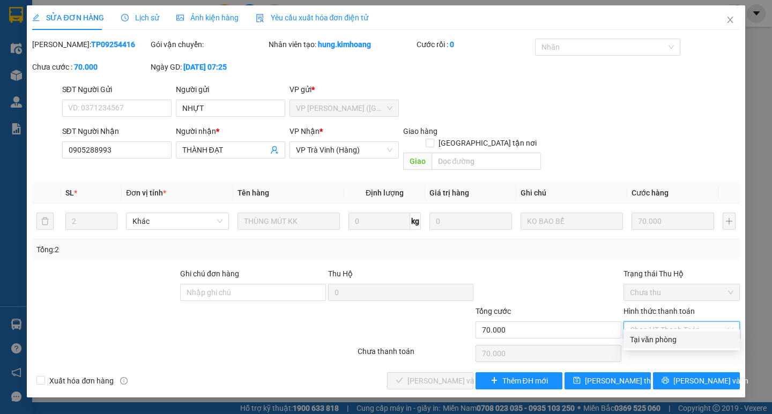
click at [668, 338] on div "Tại văn phòng" at bounding box center [681, 340] width 103 height 12
type input "0"
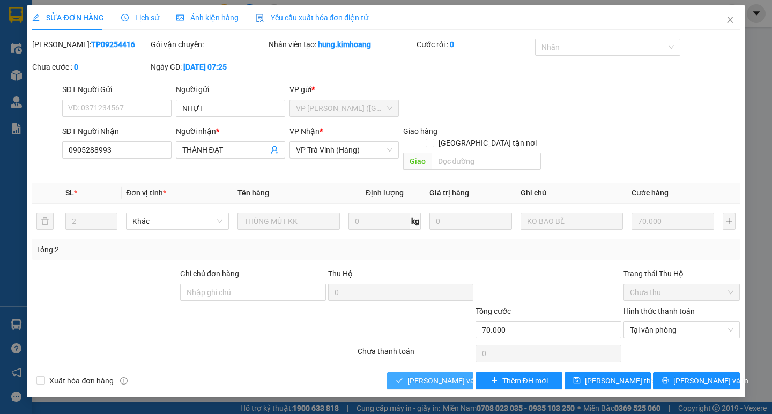
click at [443, 375] on span "[PERSON_NAME] và Giao hàng" at bounding box center [458, 381] width 103 height 12
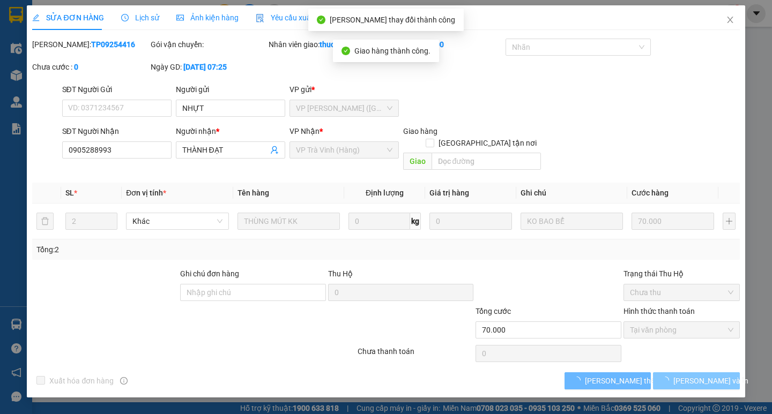
click at [697, 375] on span "[PERSON_NAME] và In" at bounding box center [710, 381] width 75 height 12
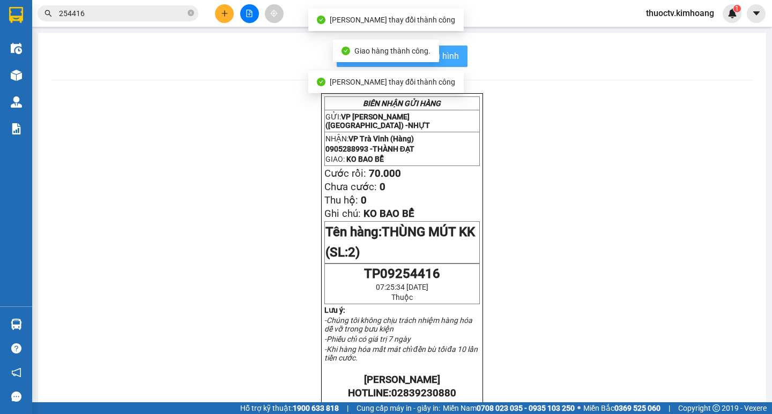
click at [454, 61] on span "In mẫu biên lai tự cấu hình" at bounding box center [408, 55] width 101 height 13
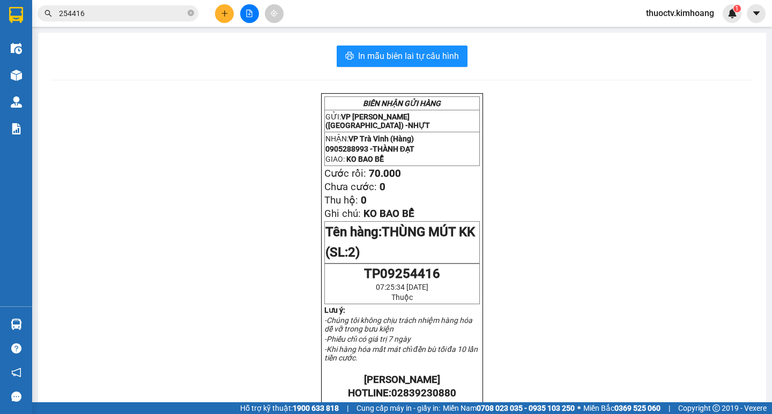
click at [114, 14] on input "254416" at bounding box center [122, 14] width 126 height 12
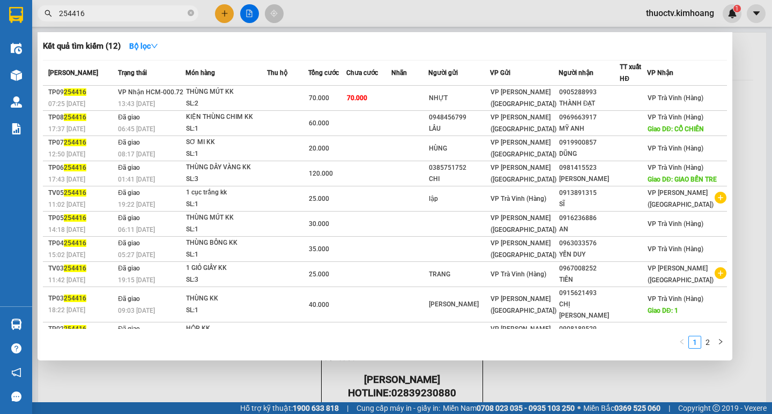
click at [114, 14] on input "254416" at bounding box center [122, 14] width 126 height 12
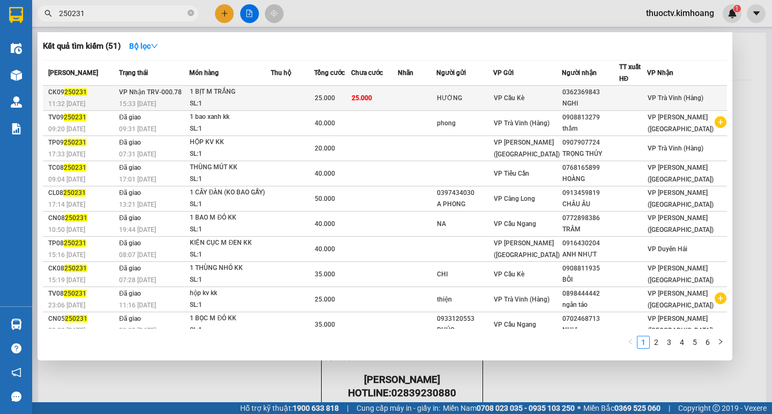
type input "250231"
click at [398, 98] on td "25.000" at bounding box center [374, 98] width 47 height 25
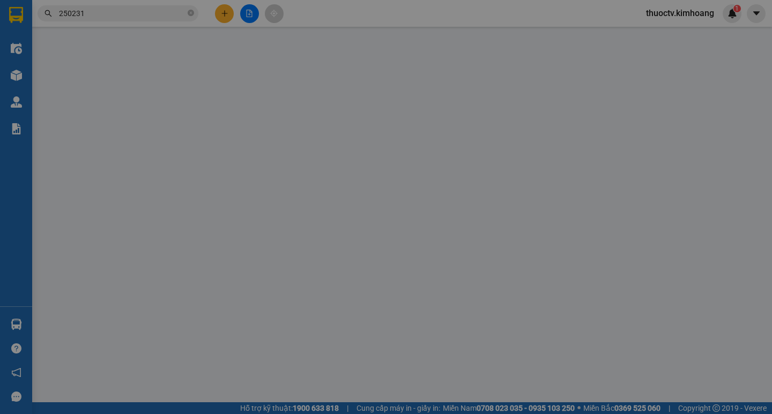
type input "HƯỜNG"
type input "0362369843"
type input "NGHI"
type input "25.000"
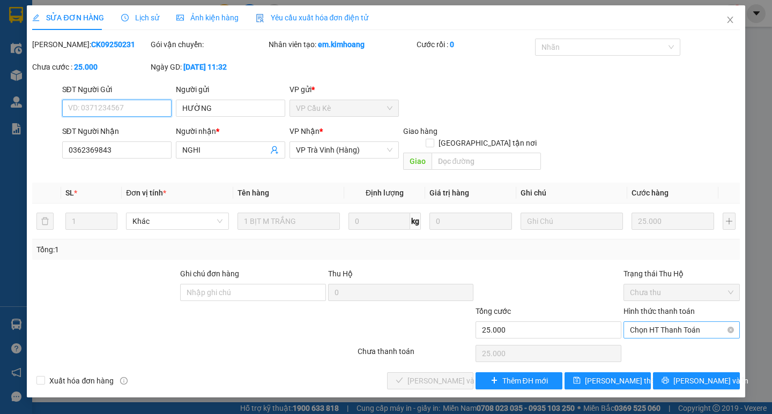
click at [669, 322] on span "Chọn HT Thanh Toán" at bounding box center [681, 330] width 103 height 16
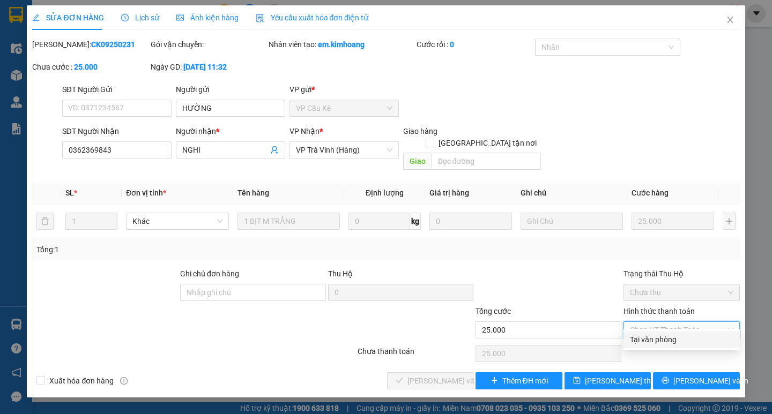
drag, startPoint x: 667, startPoint y: 339, endPoint x: 580, endPoint y: 352, distance: 87.7
click at [662, 339] on div "Tại văn phòng" at bounding box center [681, 340] width 103 height 12
type input "0"
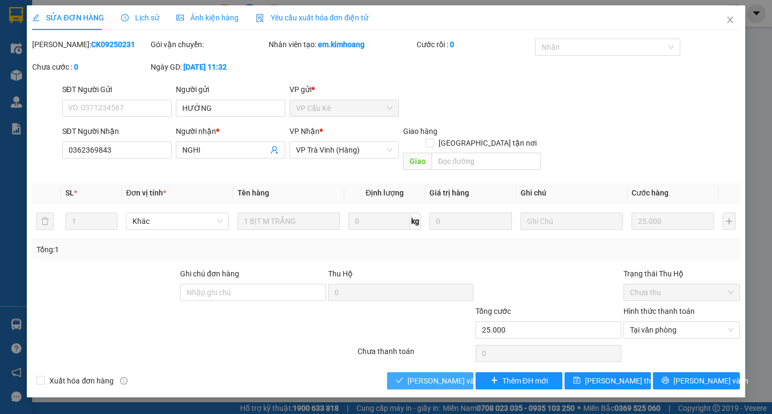
click at [435, 375] on span "[PERSON_NAME] và Giao hàng" at bounding box center [458, 381] width 103 height 12
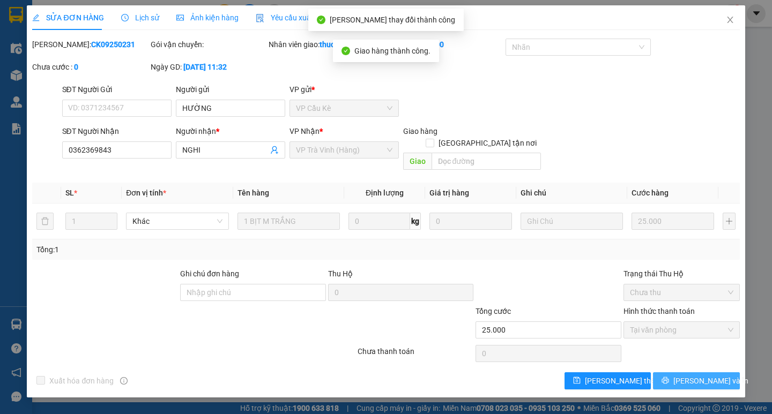
drag, startPoint x: 692, startPoint y: 362, endPoint x: 703, endPoint y: 368, distance: 12.2
click at [706, 375] on span "[PERSON_NAME] và In" at bounding box center [710, 381] width 75 height 12
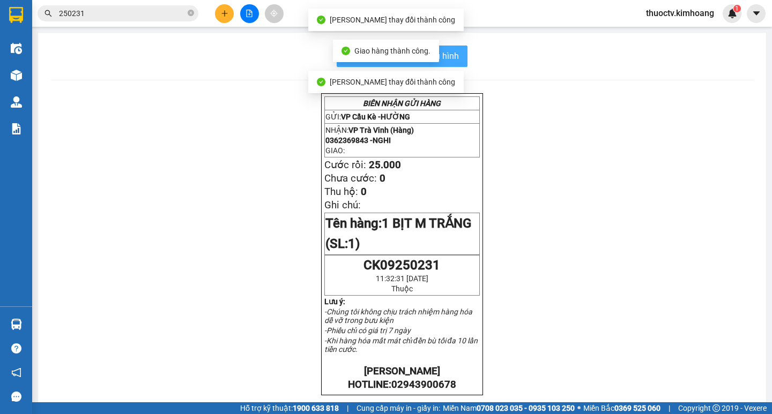
click at [454, 58] on span "In mẫu biên lai tự cấu hình" at bounding box center [408, 55] width 101 height 13
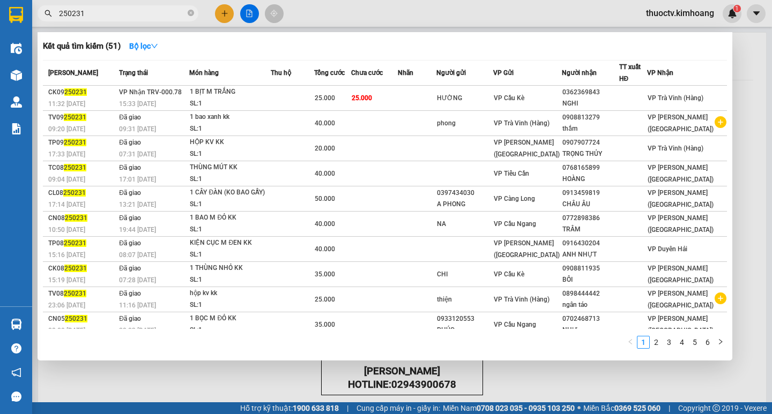
click at [90, 16] on input "250231" at bounding box center [122, 14] width 126 height 12
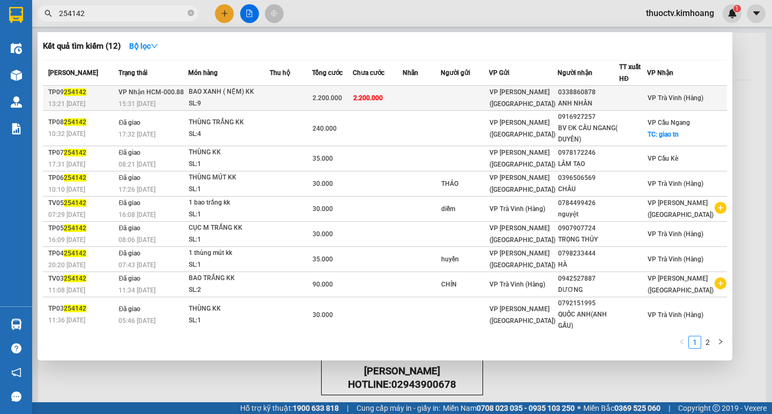
type input "254142"
click at [422, 102] on td at bounding box center [422, 98] width 38 height 25
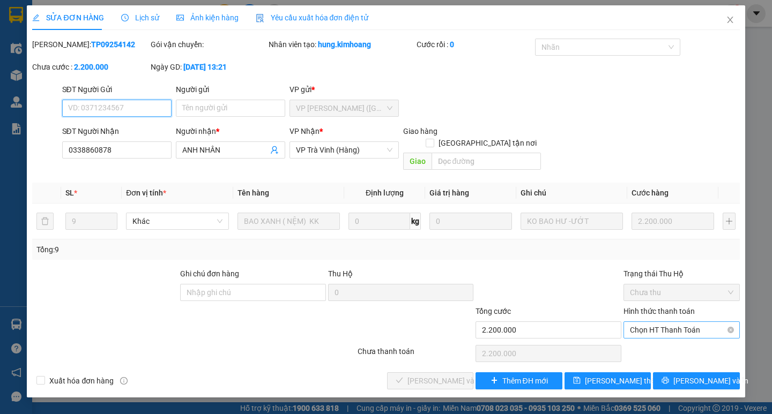
click at [676, 322] on span "Chọn HT Thanh Toán" at bounding box center [681, 330] width 103 height 16
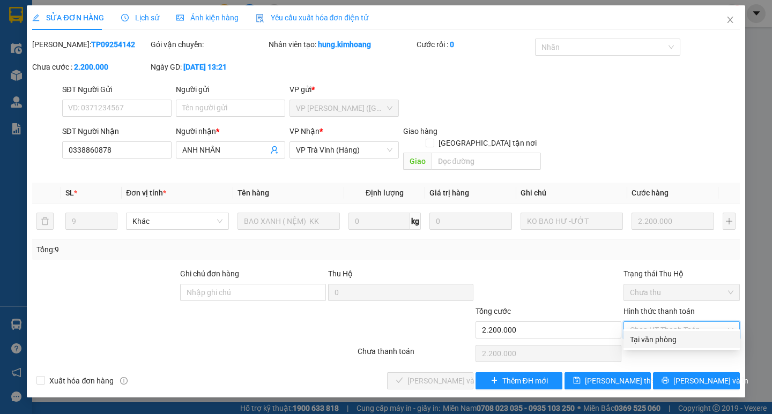
click at [666, 339] on div "Tại văn phòng" at bounding box center [681, 340] width 103 height 12
type input "0"
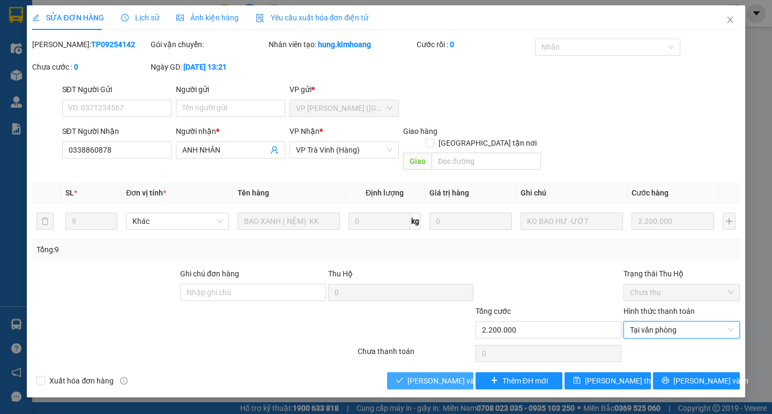
click at [464, 375] on span "[PERSON_NAME] và Giao hàng" at bounding box center [458, 381] width 103 height 12
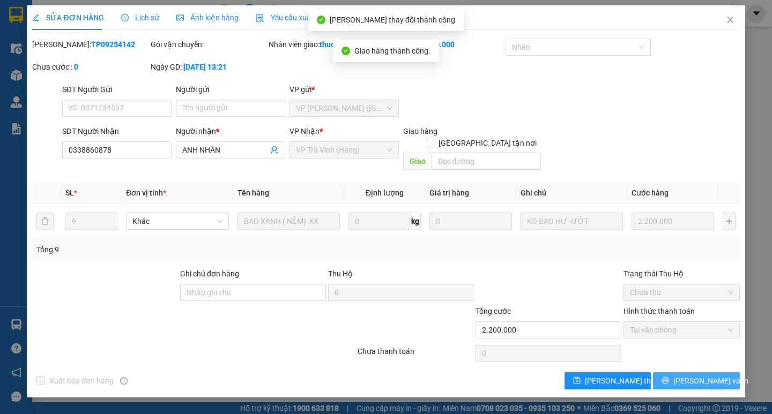
click at [702, 375] on span "[PERSON_NAME] và In" at bounding box center [710, 381] width 75 height 12
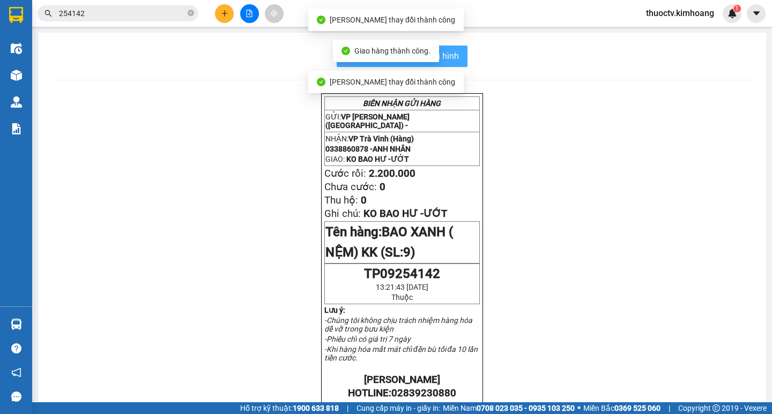
click at [453, 59] on span "In mẫu biên lai tự cấu hình" at bounding box center [408, 55] width 101 height 13
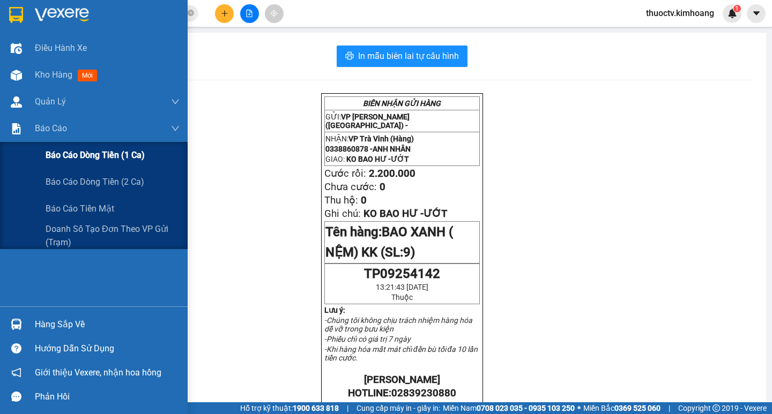
drag, startPoint x: 96, startPoint y: 157, endPoint x: 180, endPoint y: 157, distance: 83.6
click at [98, 157] on span "Báo cáo dòng tiền (1 ca)" at bounding box center [95, 154] width 99 height 13
